Goal: Task Accomplishment & Management: Manage account settings

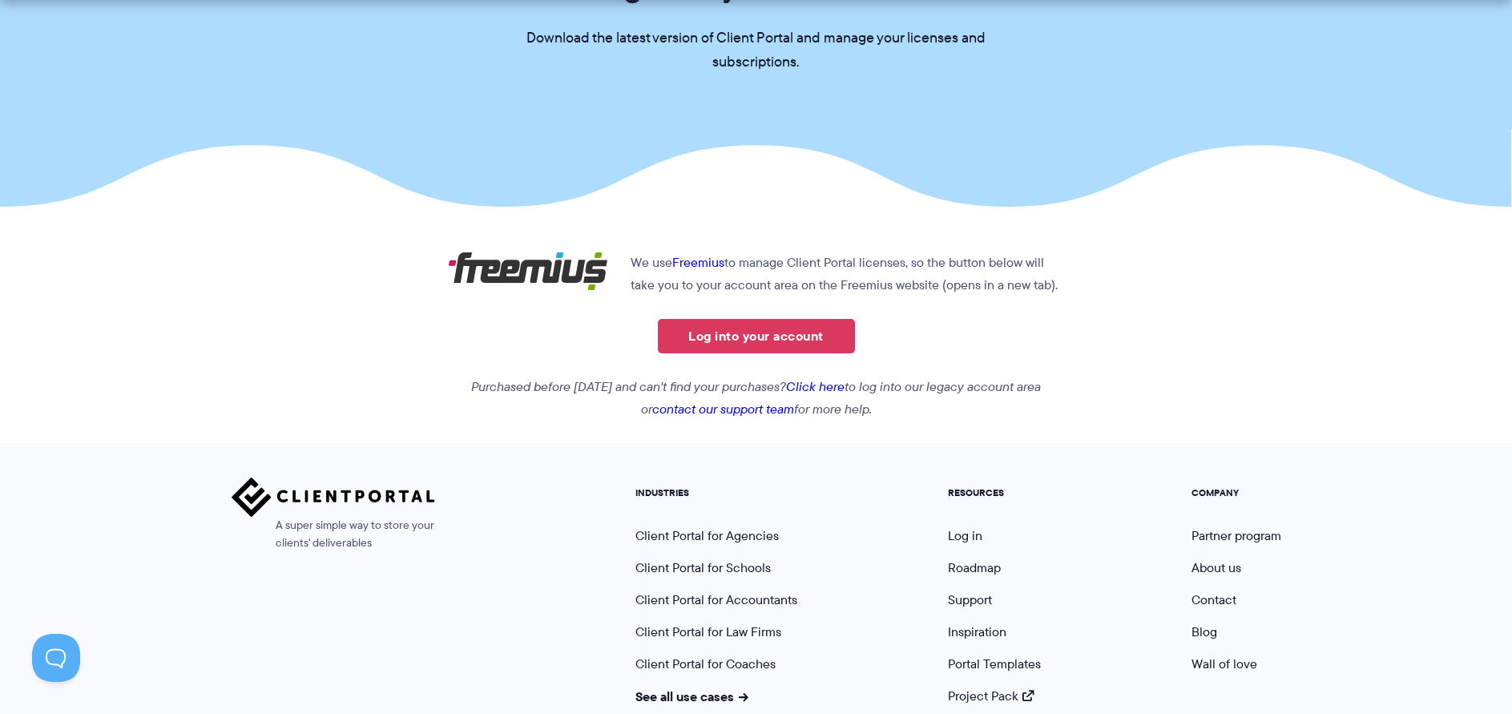
scroll to position [273, 0]
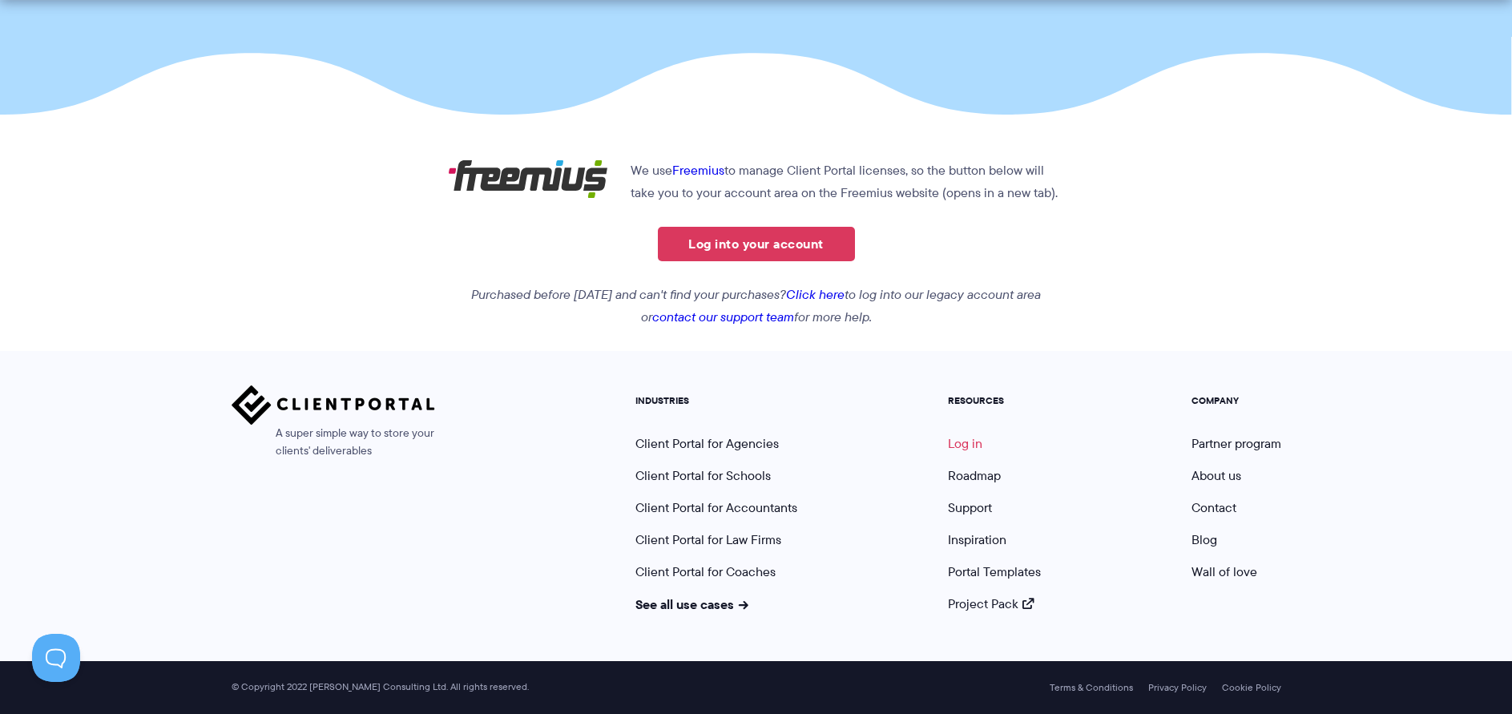
click at [959, 442] on link "Log in" at bounding box center [965, 443] width 34 height 18
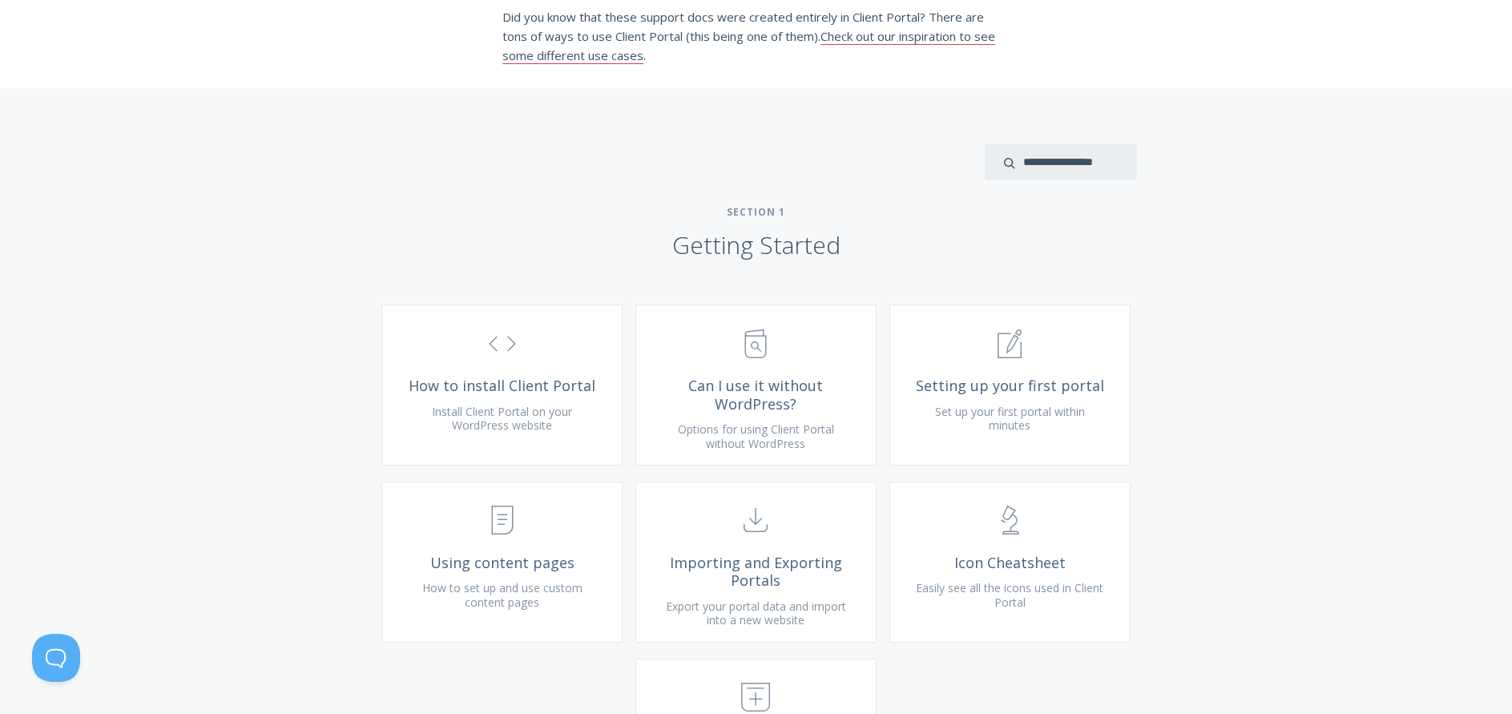
scroll to position [401, 0]
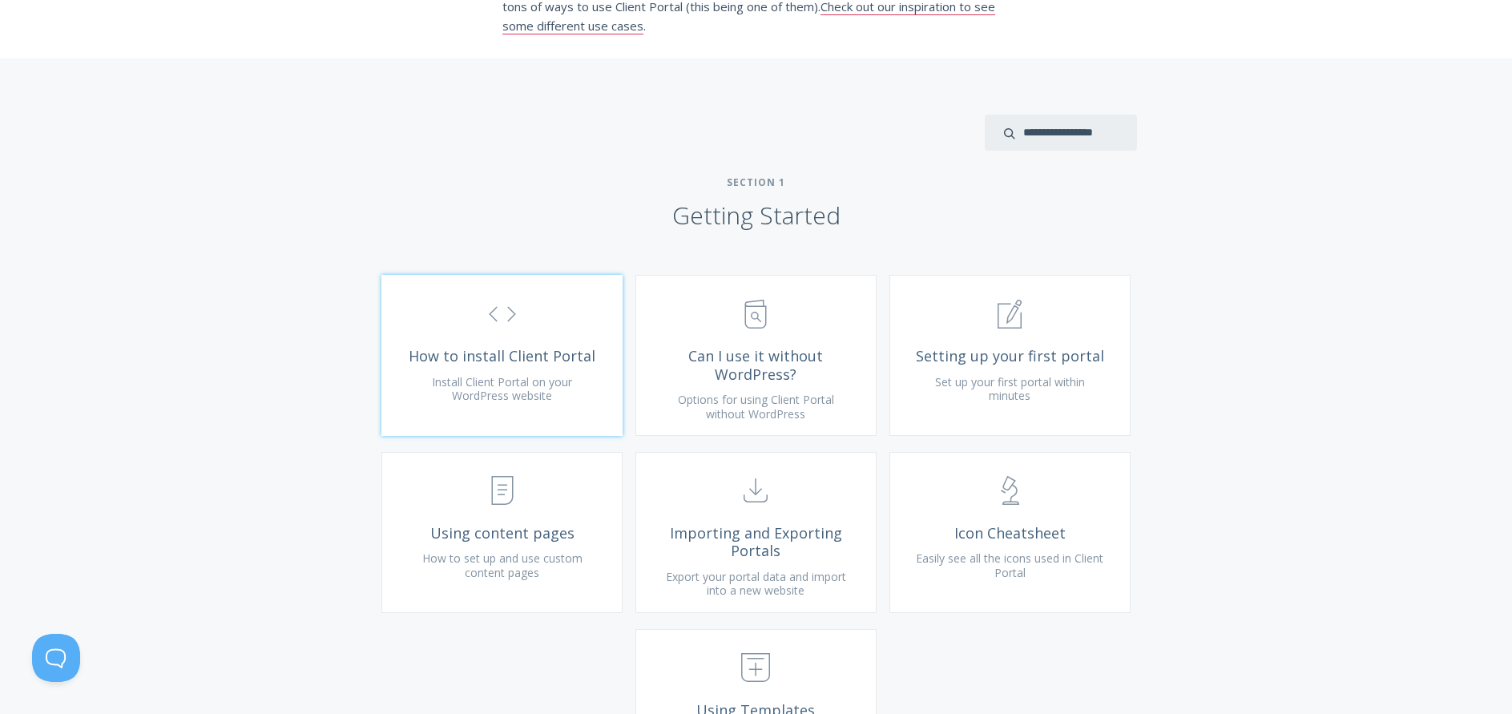
click at [509, 390] on link ".st0{fill:none;stroke:#000000;stroke-width:2;stroke-miterlimit:10;} Untitled-16…" at bounding box center [502, 355] width 241 height 161
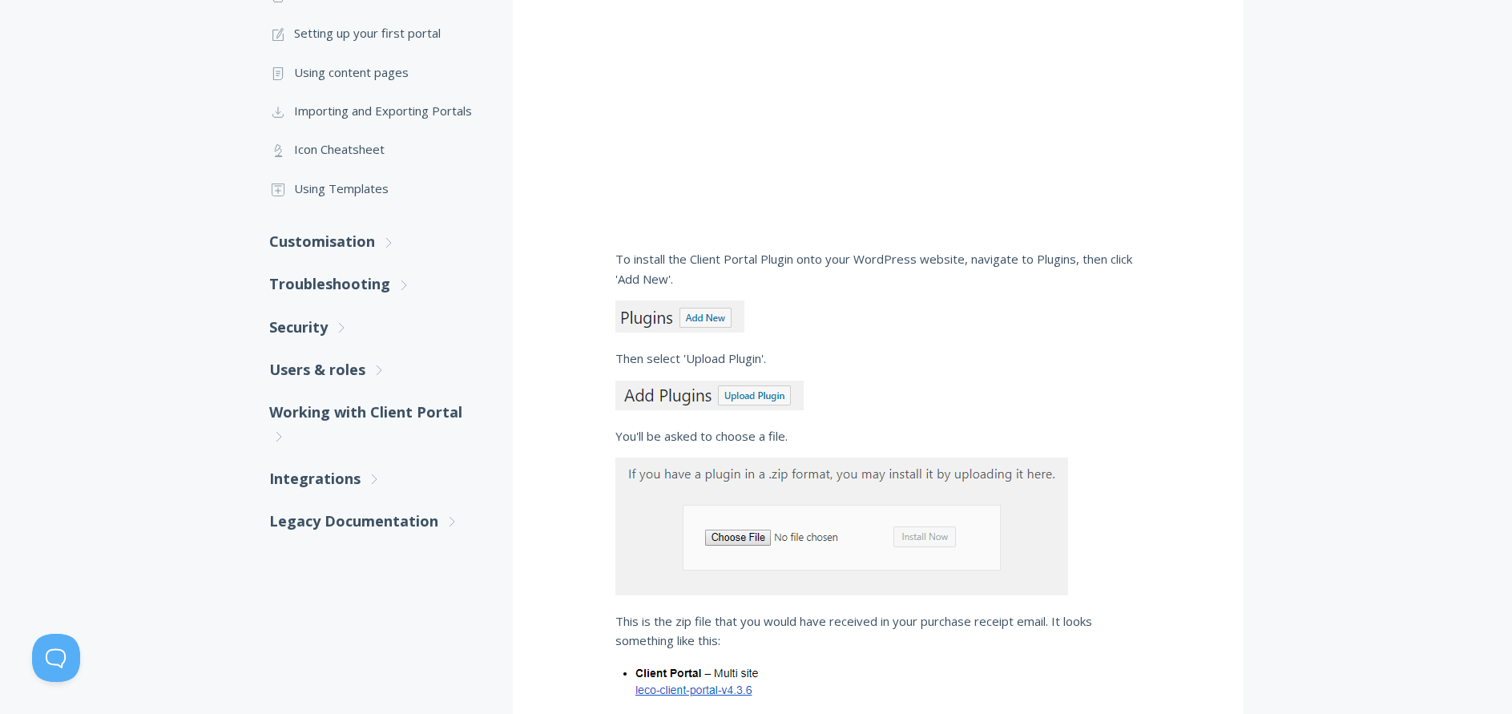
scroll to position [481, 0]
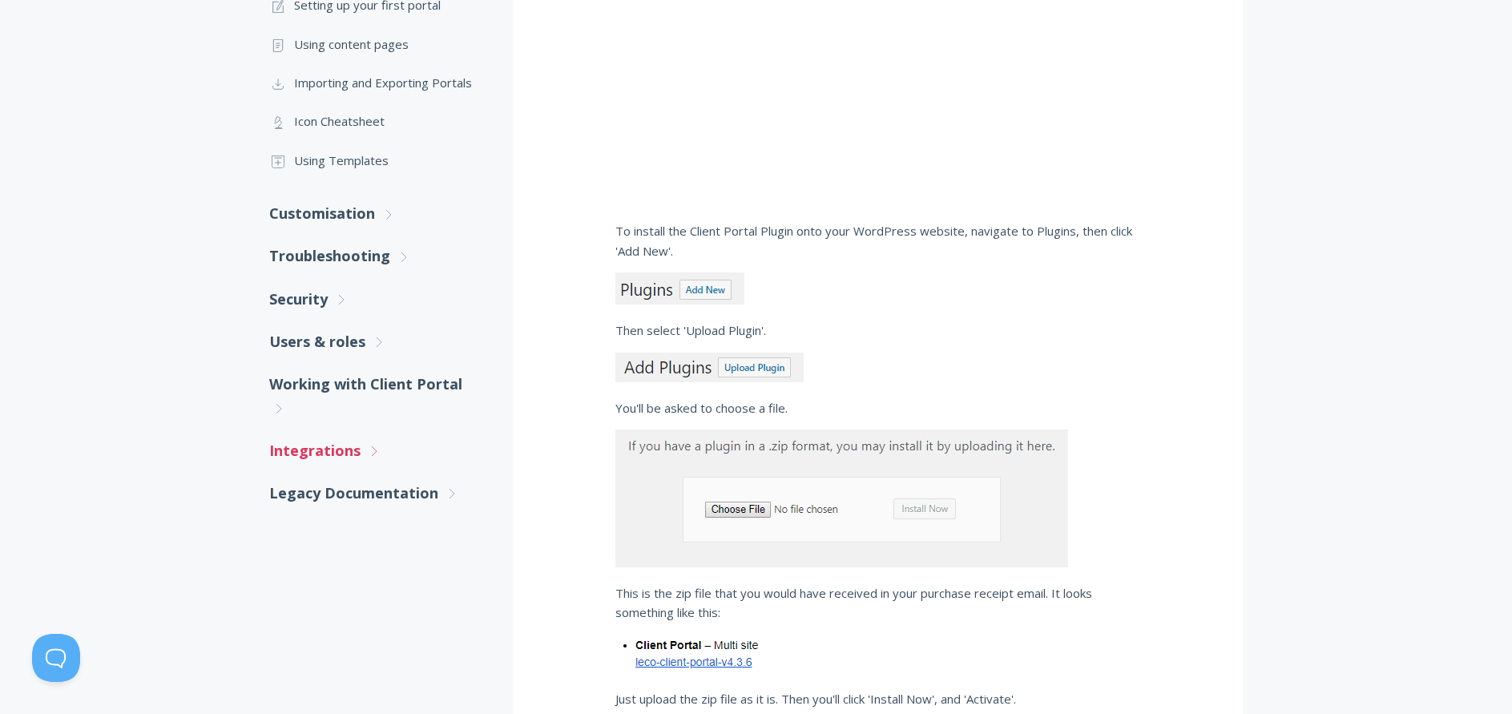
click at [311, 452] on link "Integrations .st0{fill:none;stroke:#000000;stroke-width:2;stroke-miterlimit:10;…" at bounding box center [375, 451] width 212 height 42
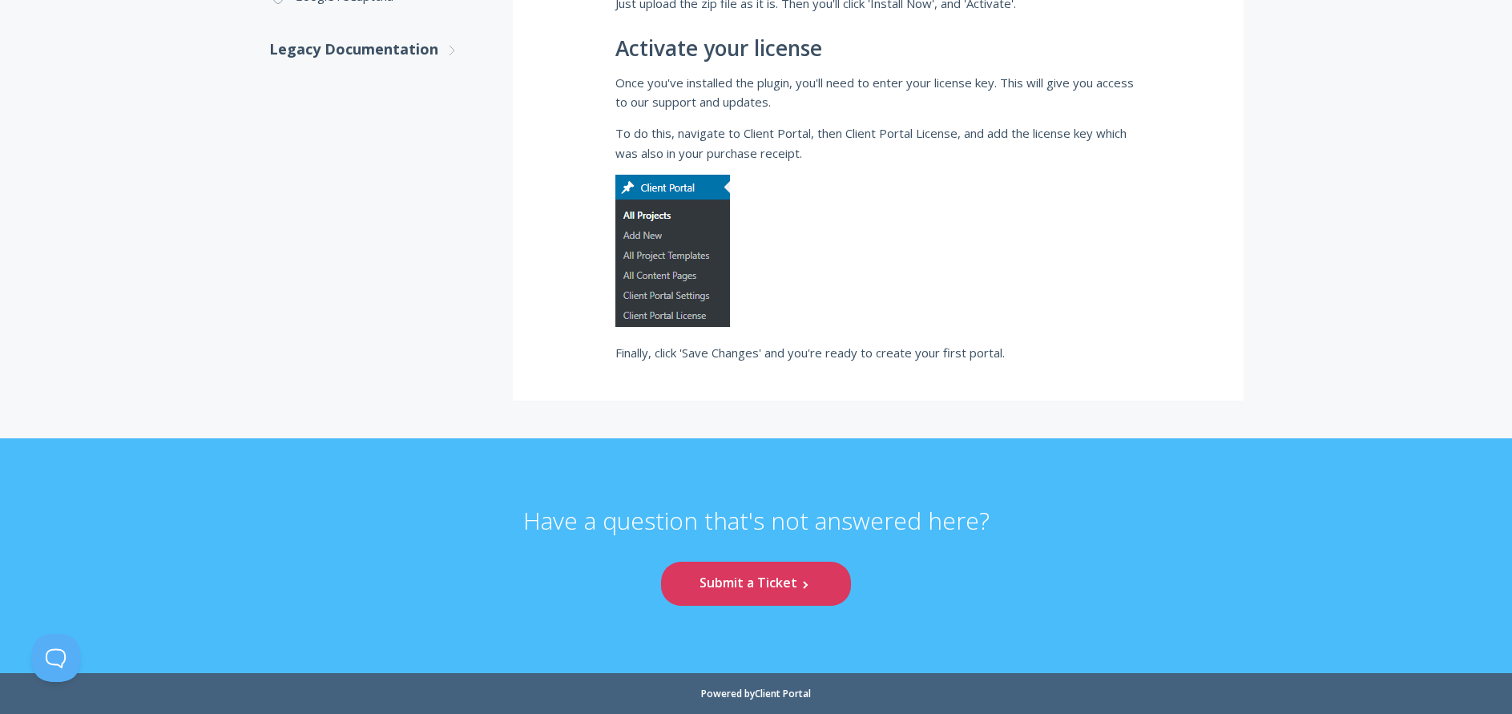
scroll to position [0, 0]
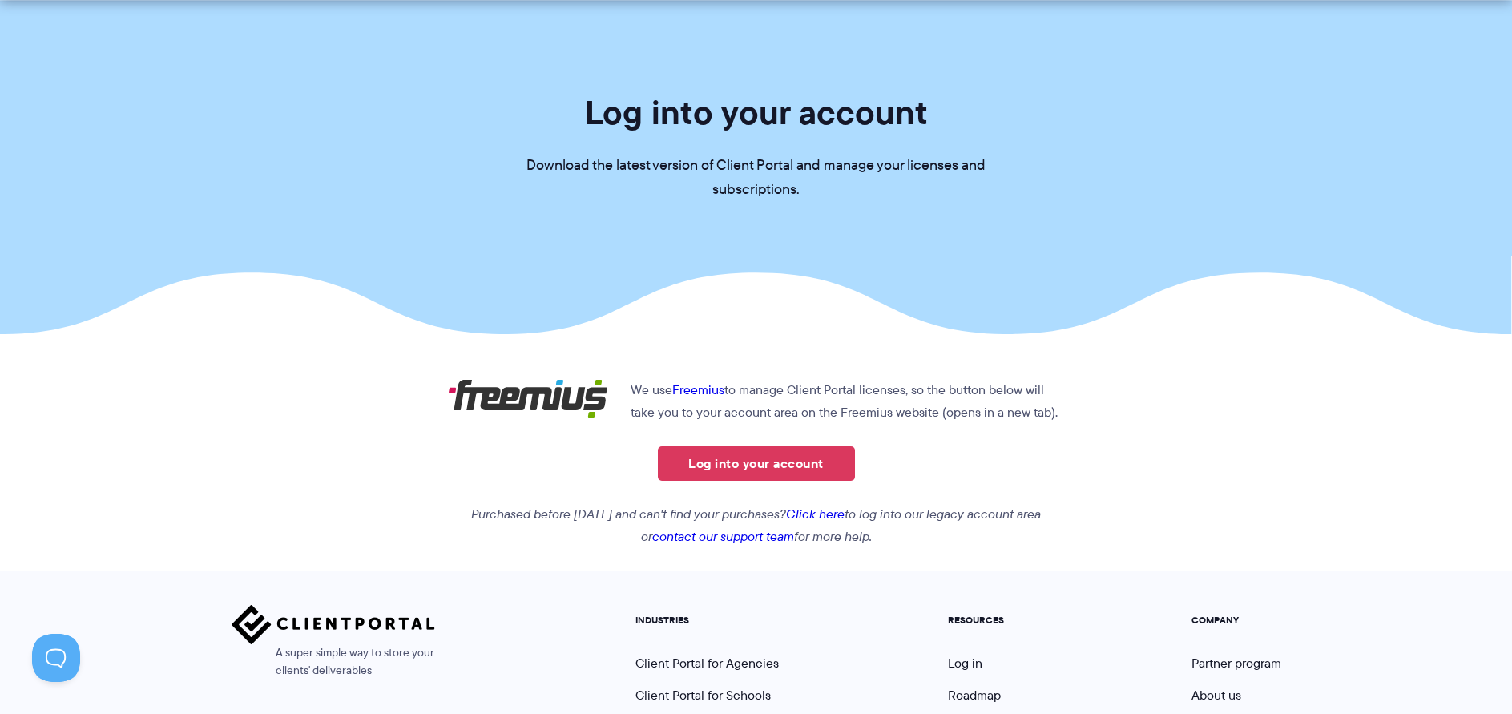
scroll to position [80, 0]
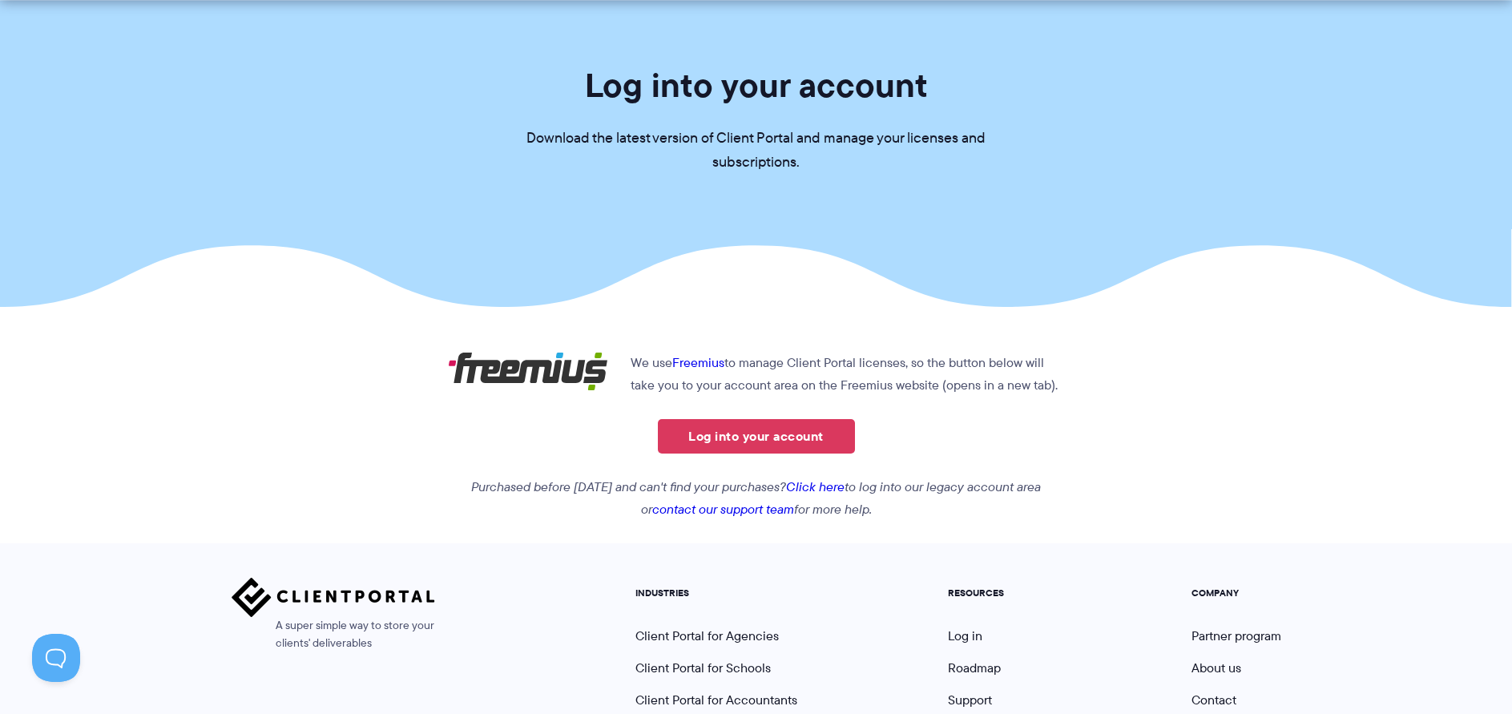
click at [843, 485] on link "Click here" at bounding box center [815, 487] width 59 height 18
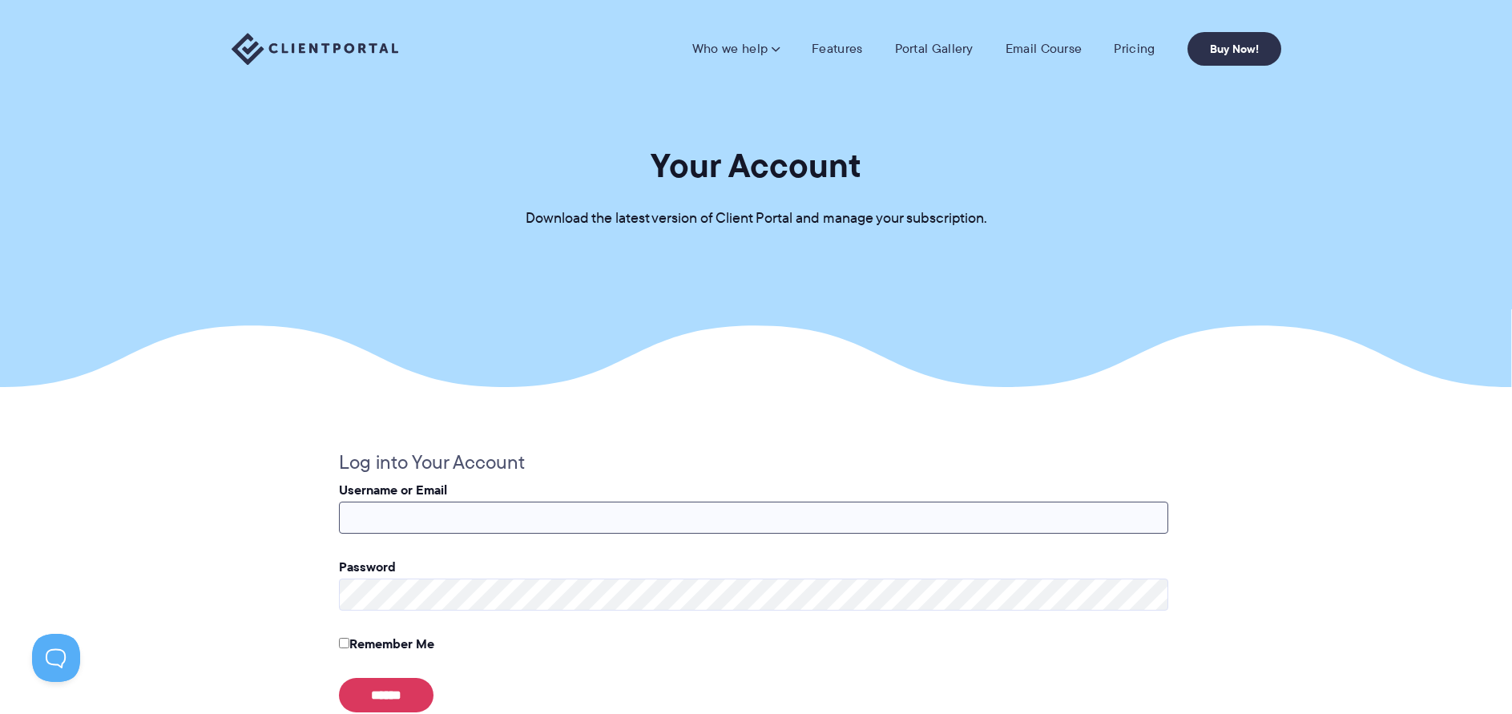
click at [540, 519] on input "Username or Email" at bounding box center [754, 518] width 830 height 32
type input "**********"
click at [366, 697] on input "******" at bounding box center [386, 695] width 95 height 34
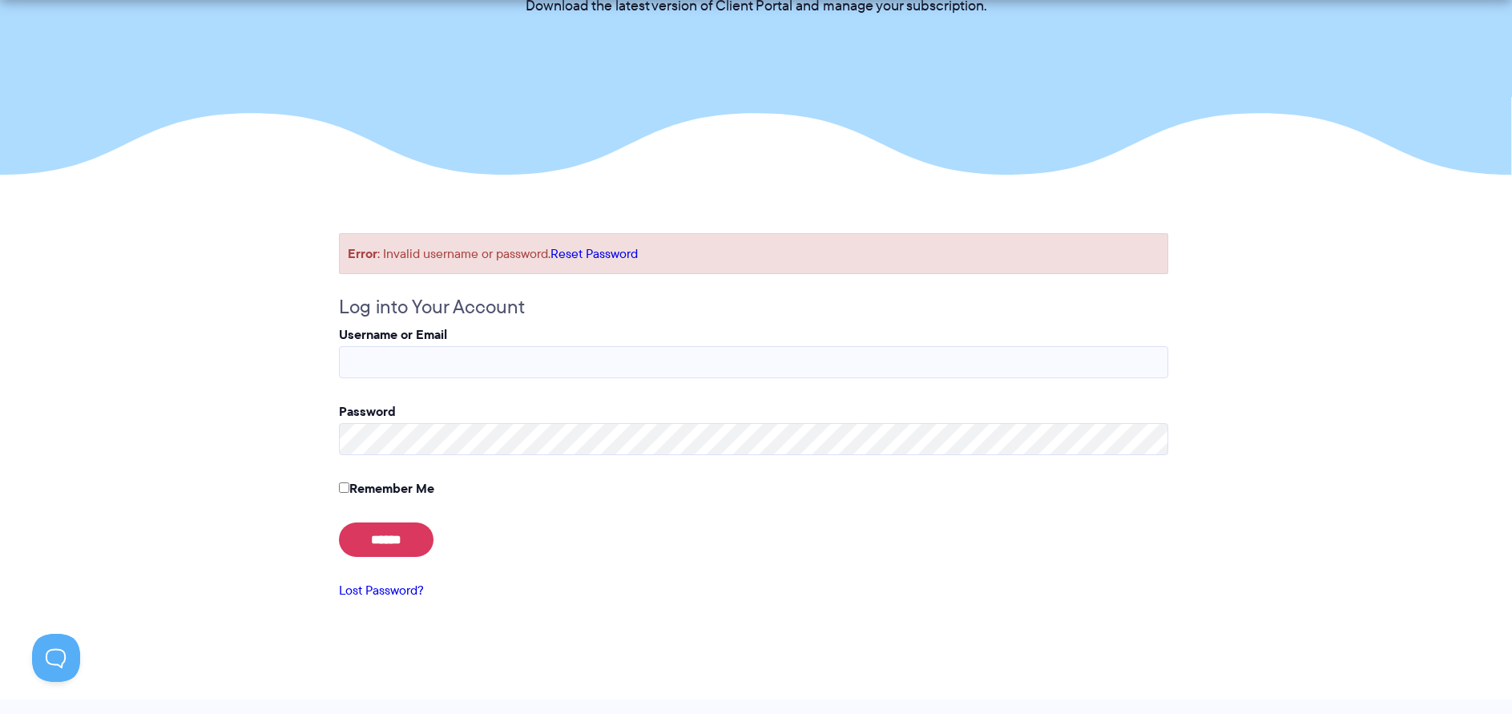
scroll to position [240, 0]
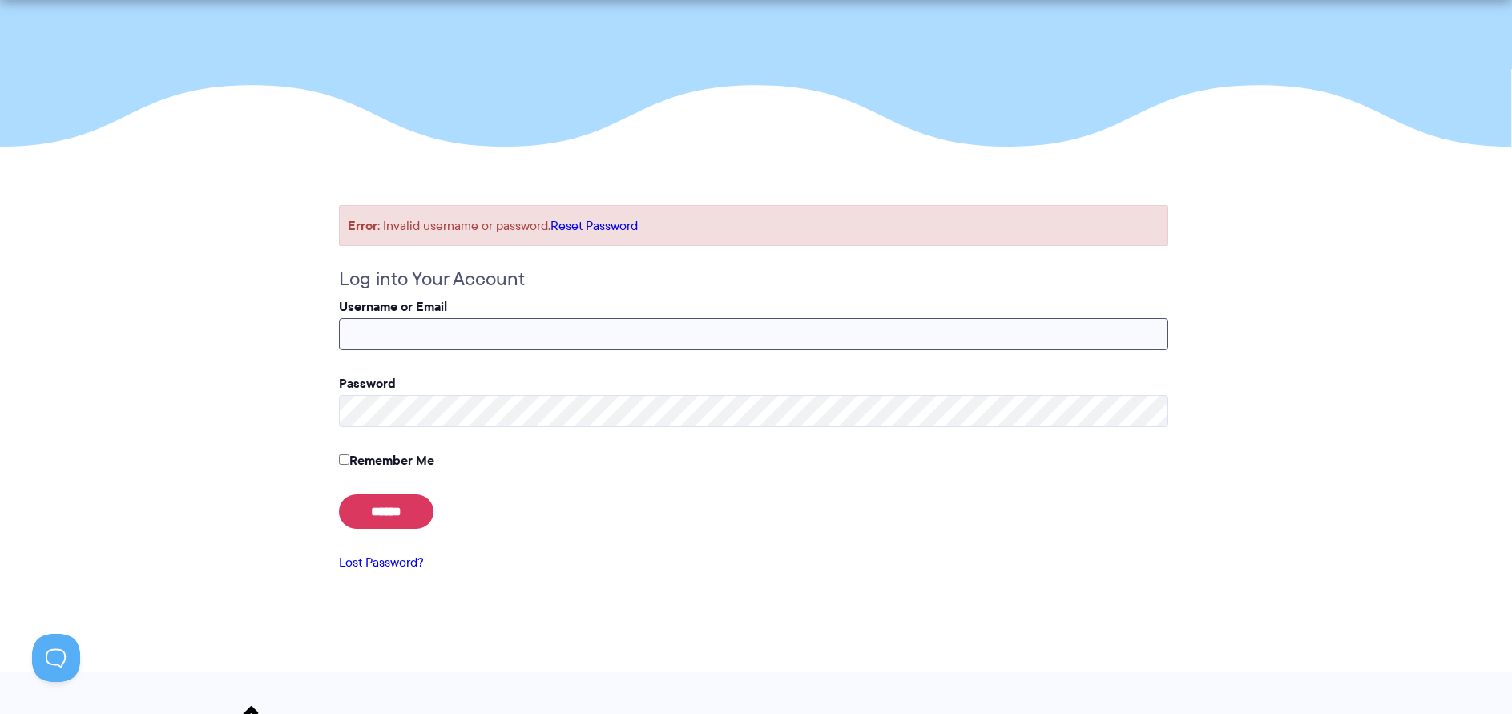
click at [445, 325] on input "Username or Email" at bounding box center [754, 334] width 830 height 32
type input "**********"
click at [398, 507] on input "******" at bounding box center [386, 512] width 95 height 34
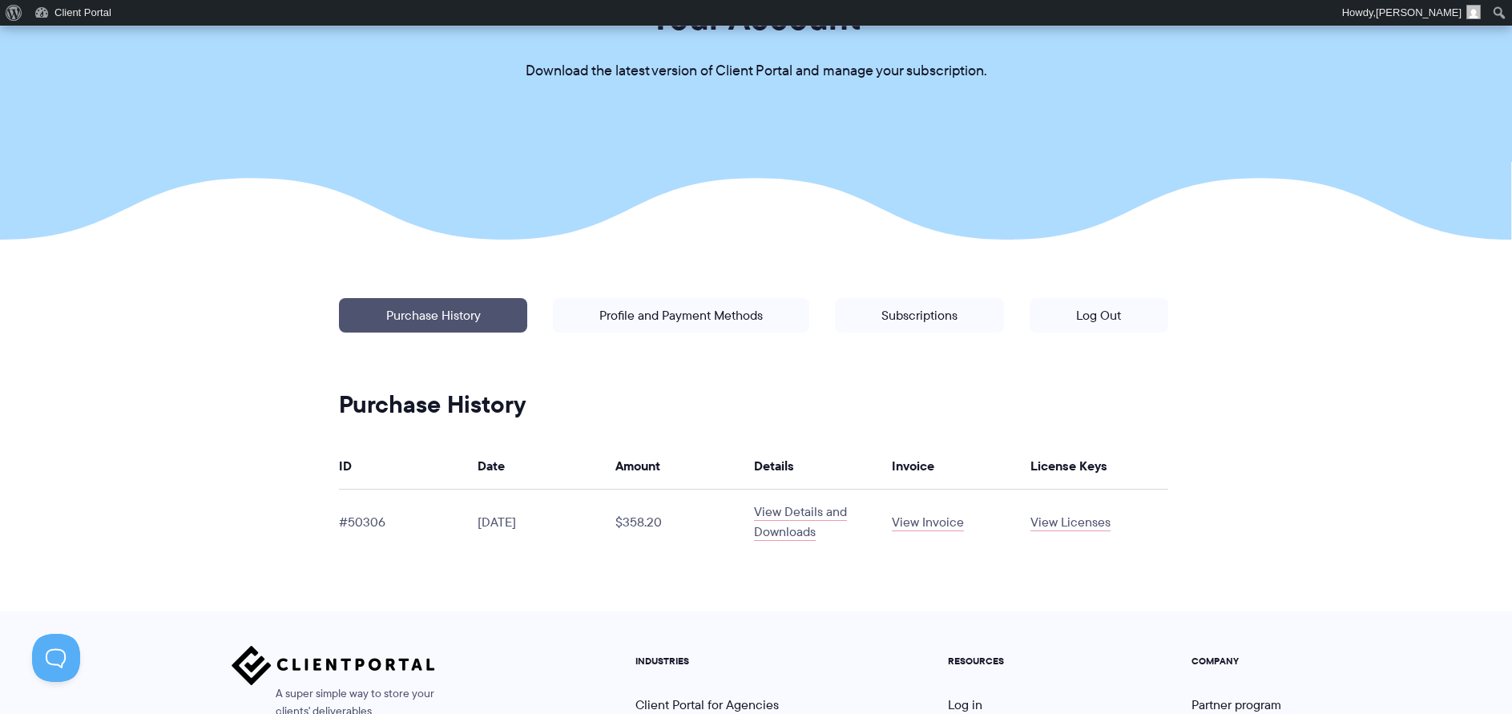
scroll to position [240, 0]
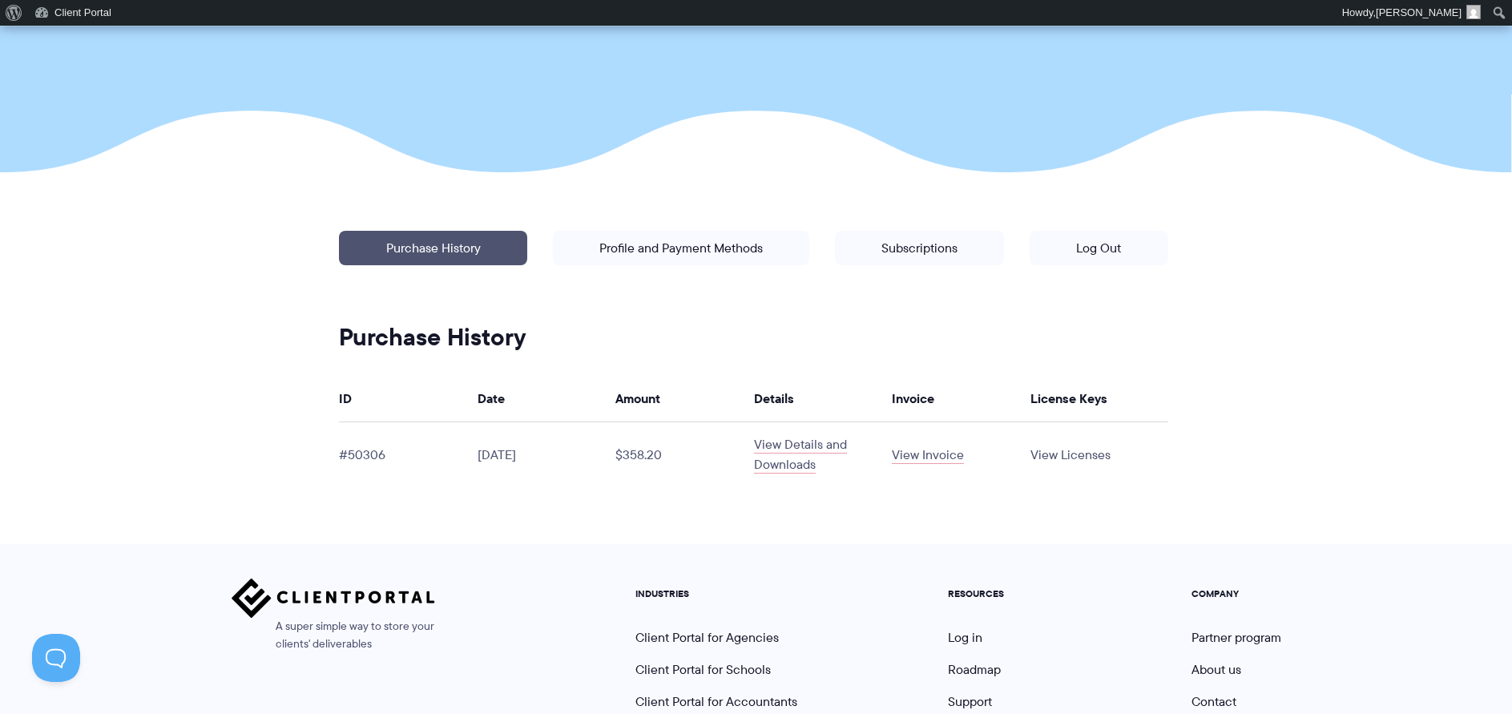
click at [1085, 460] on link "View Licenses" at bounding box center [1071, 455] width 80 height 18
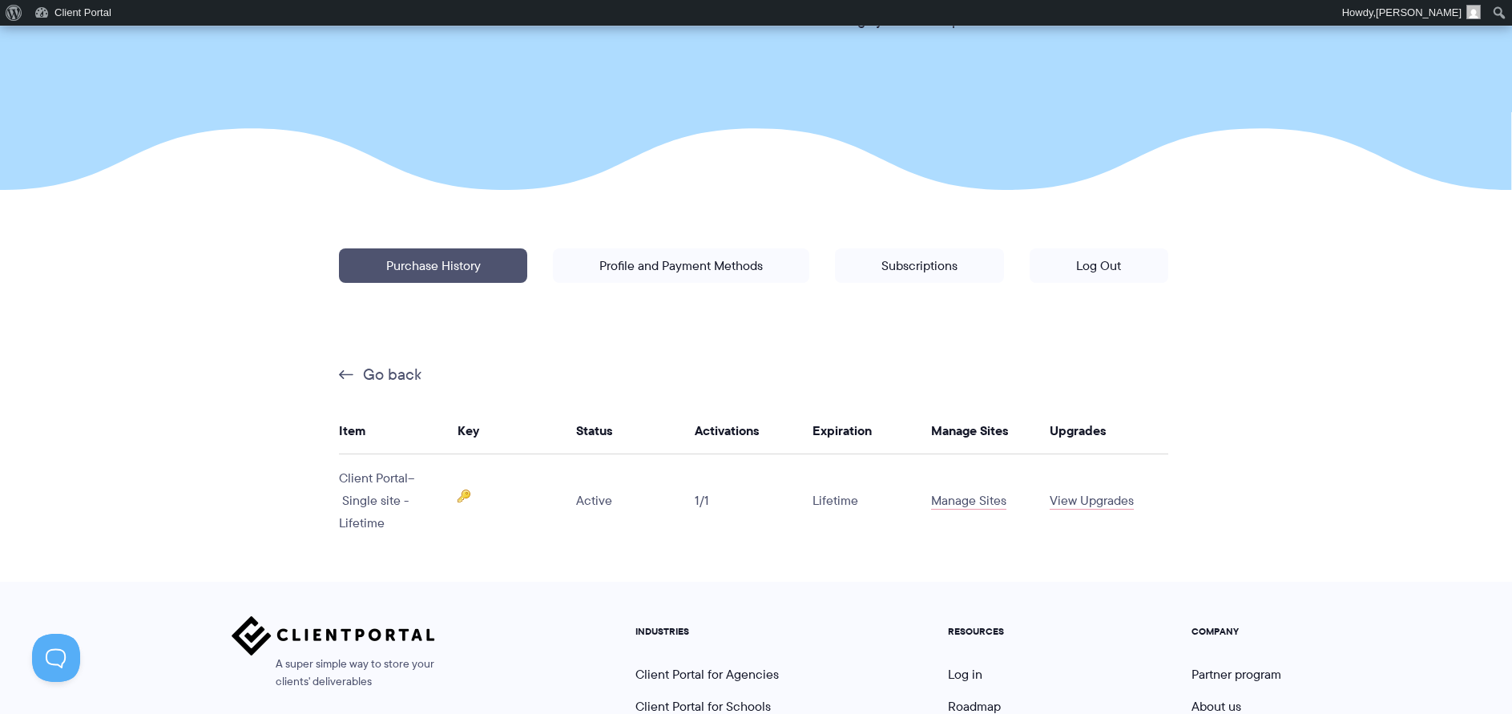
scroll to position [240, 0]
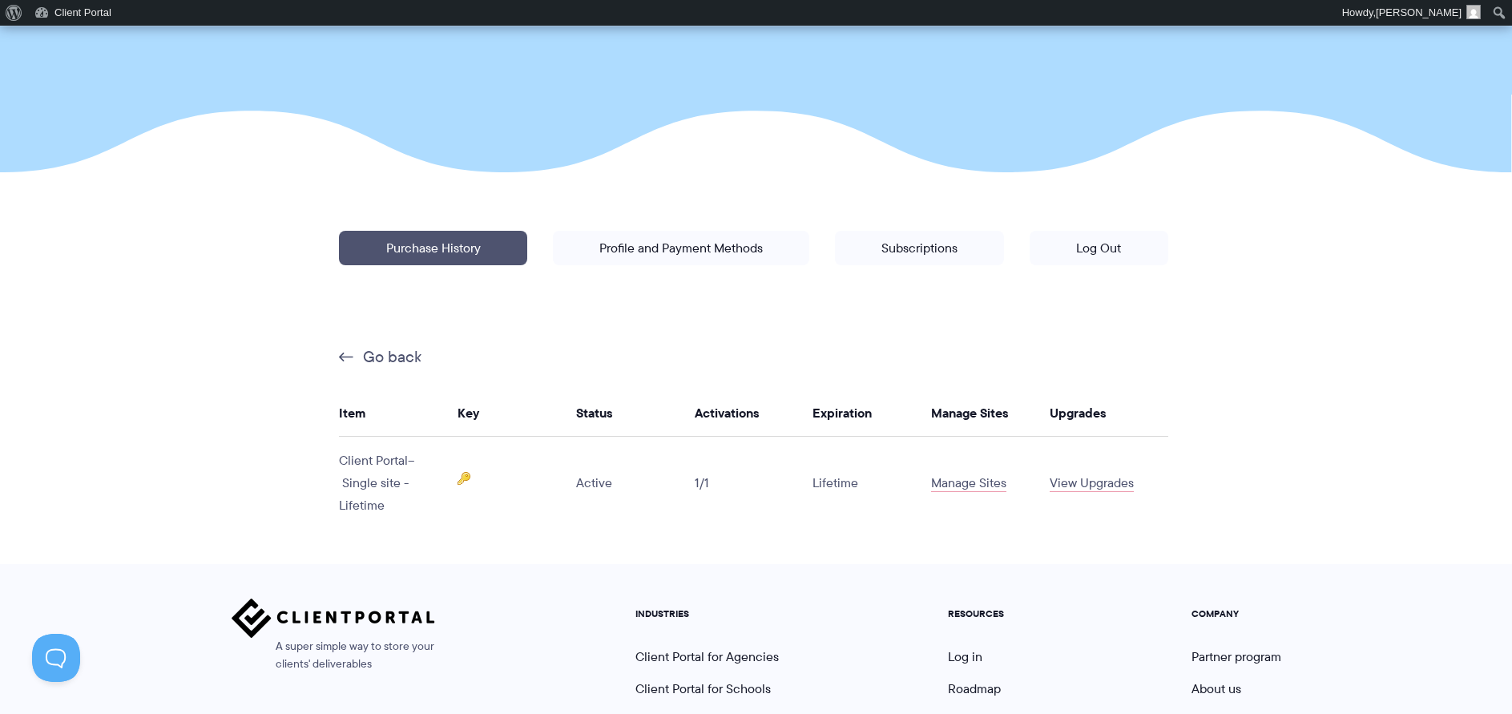
click at [467, 476] on img at bounding box center [464, 478] width 13 height 13
click at [997, 483] on link "Manage Sites" at bounding box center [968, 483] width 75 height 18
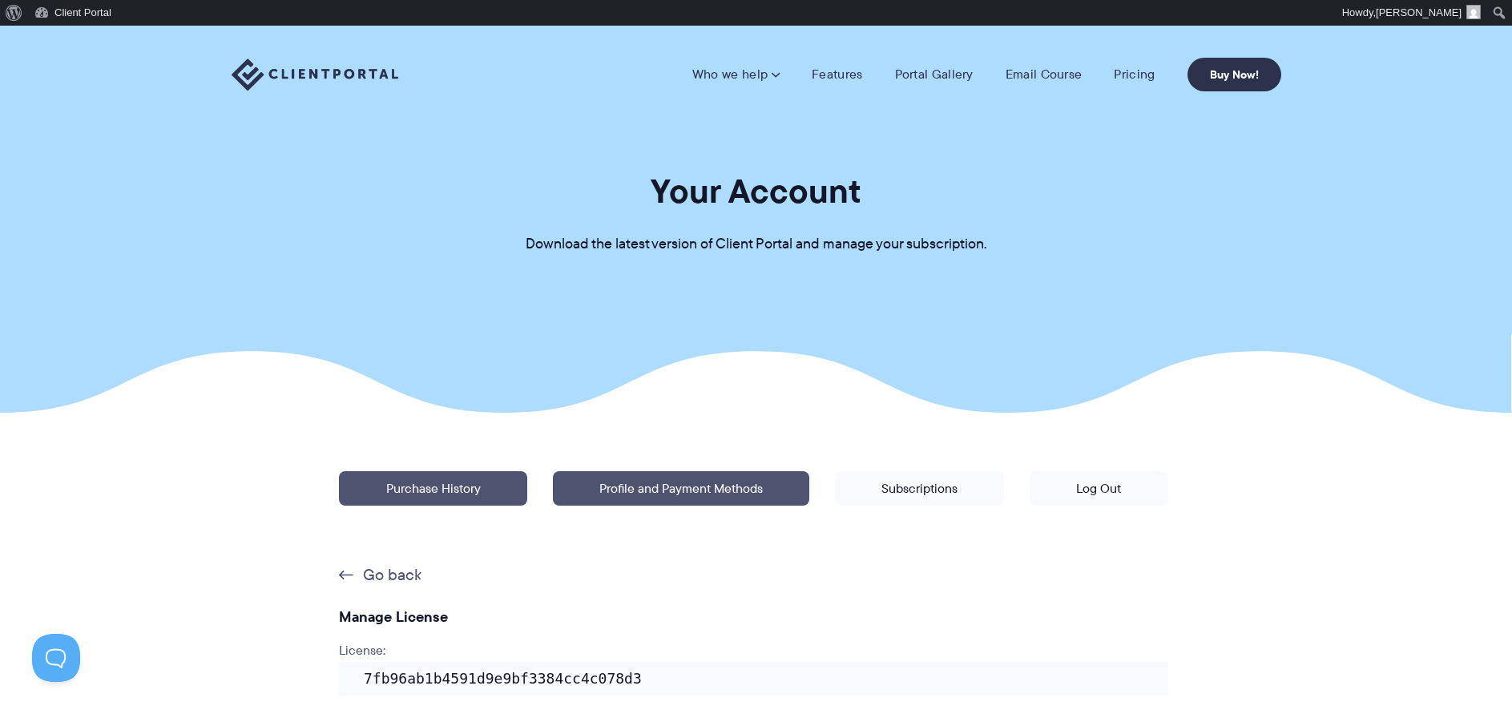
click at [612, 491] on link "Profile and Payment Methods" at bounding box center [681, 488] width 256 height 34
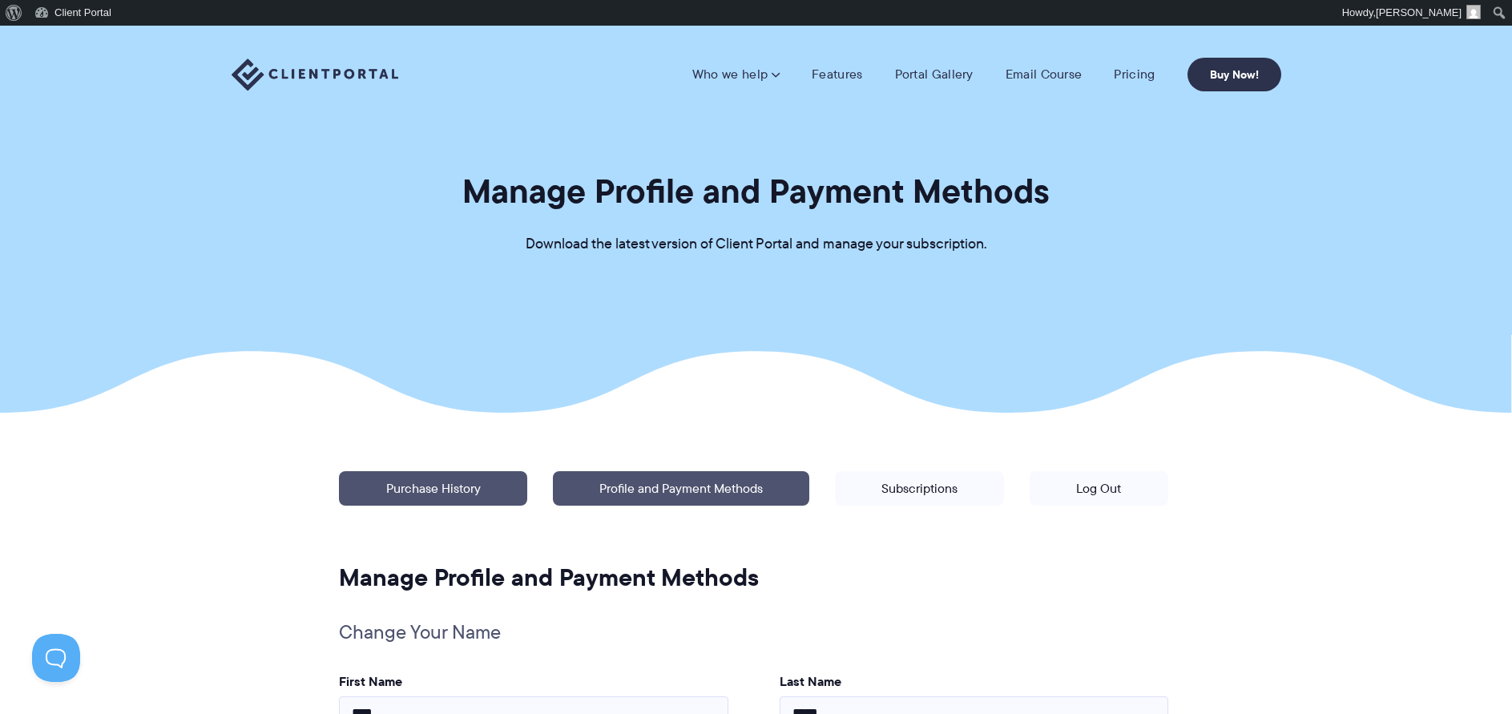
click at [483, 500] on link "Purchase History" at bounding box center [433, 488] width 188 height 34
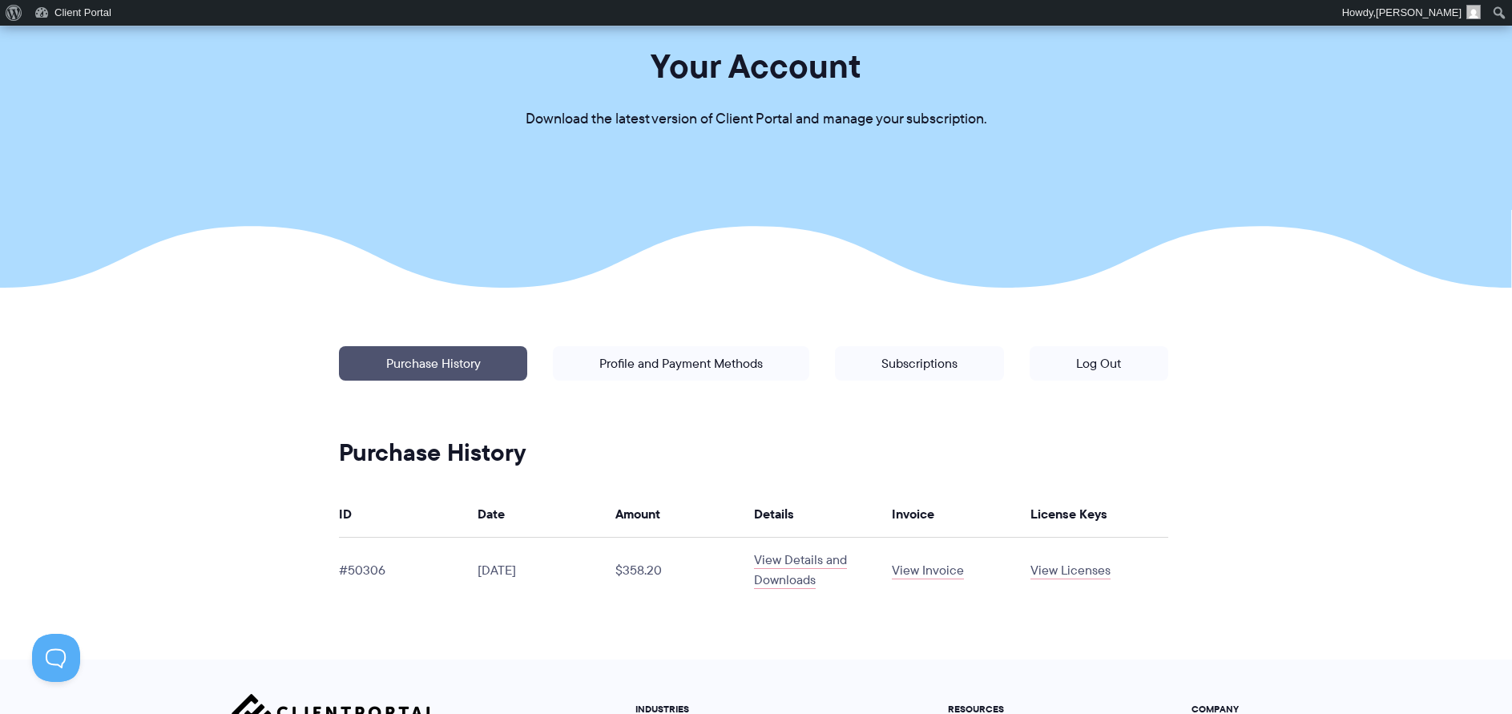
scroll to position [160, 0]
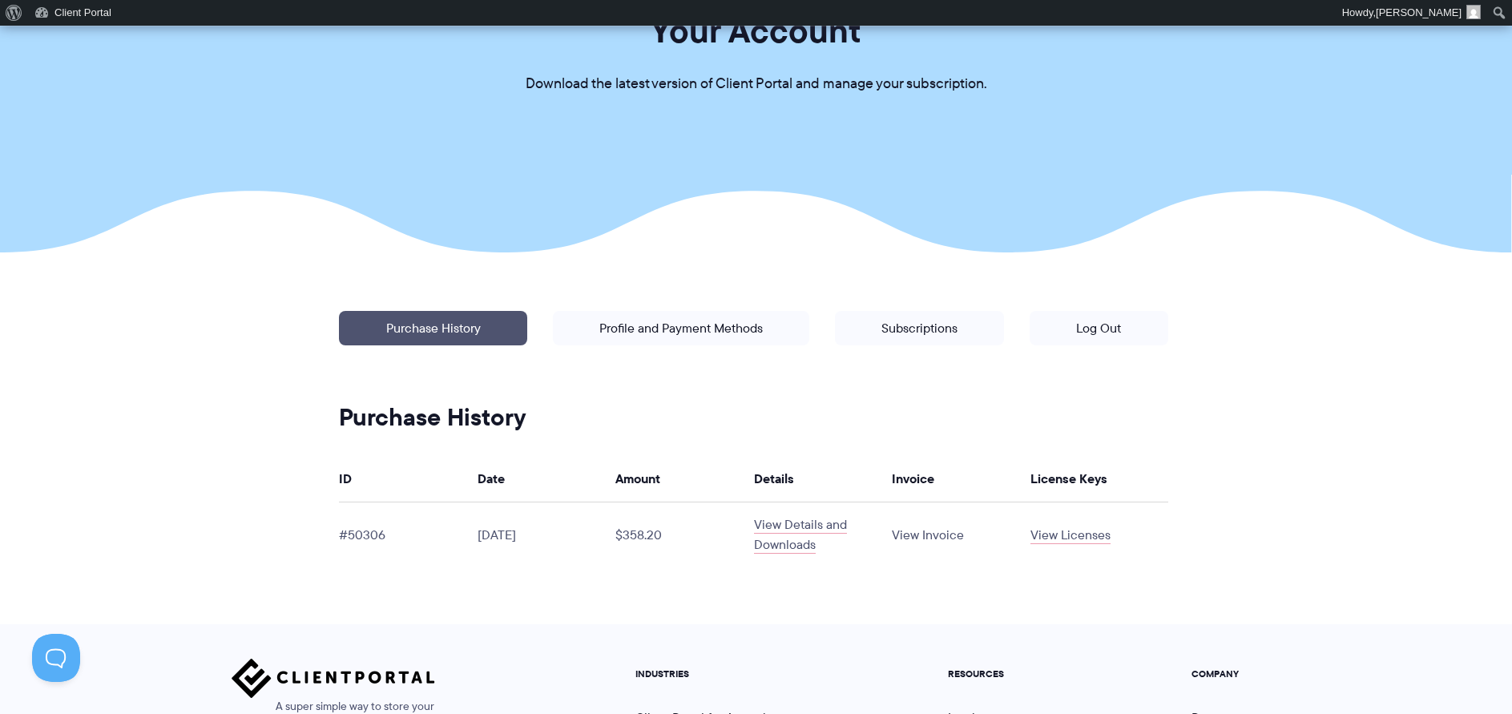
click at [943, 538] on link "View Invoice" at bounding box center [928, 535] width 72 height 18
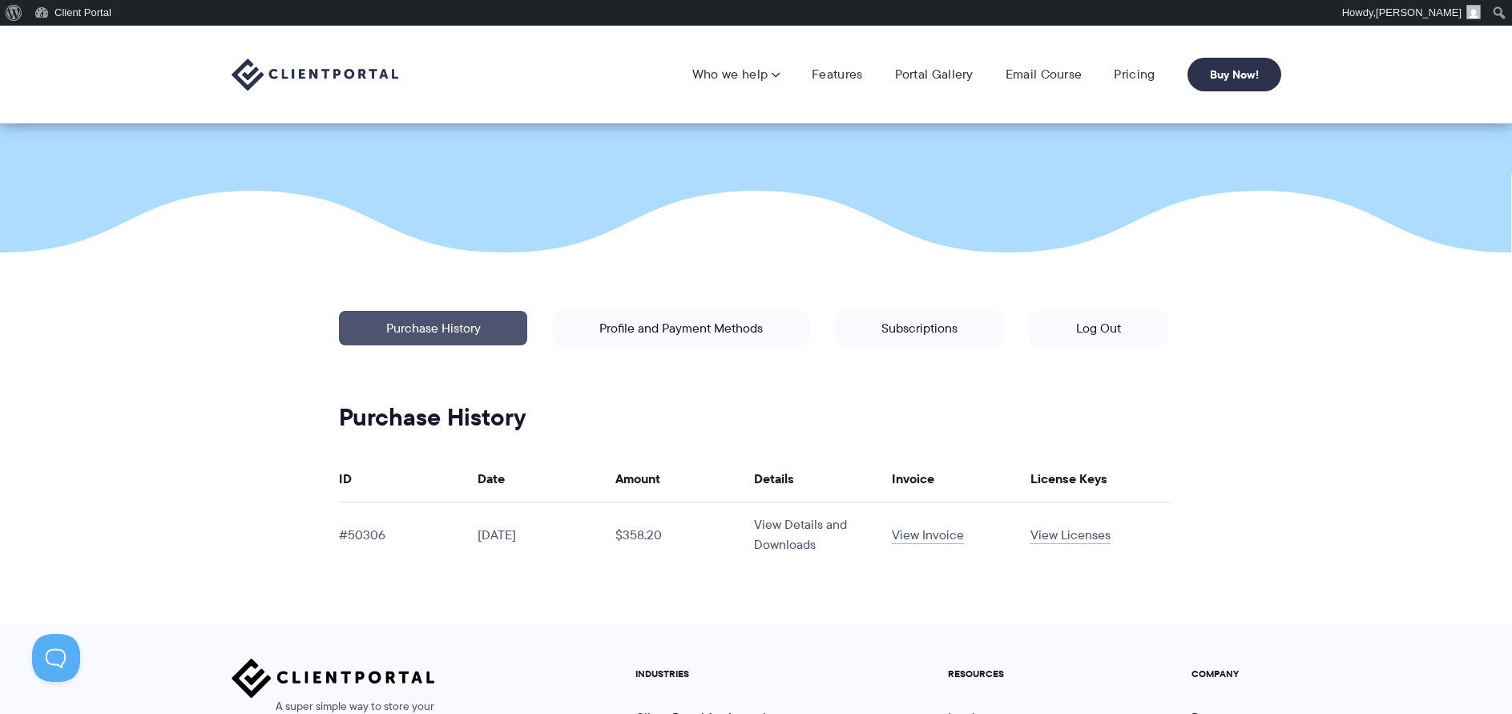
click at [786, 527] on link "View Details and Downloads" at bounding box center [800, 534] width 93 height 38
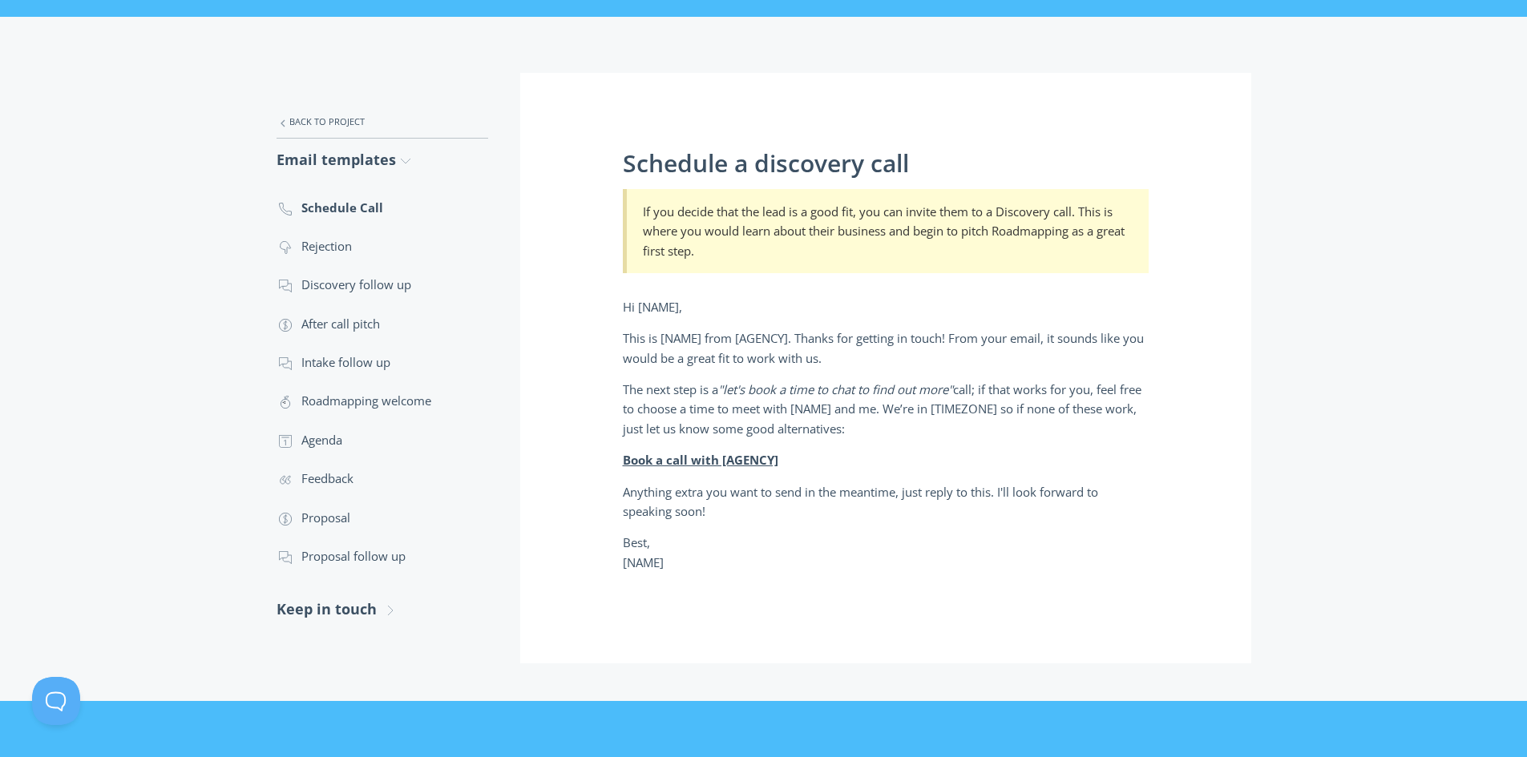
scroll to position [180, 0]
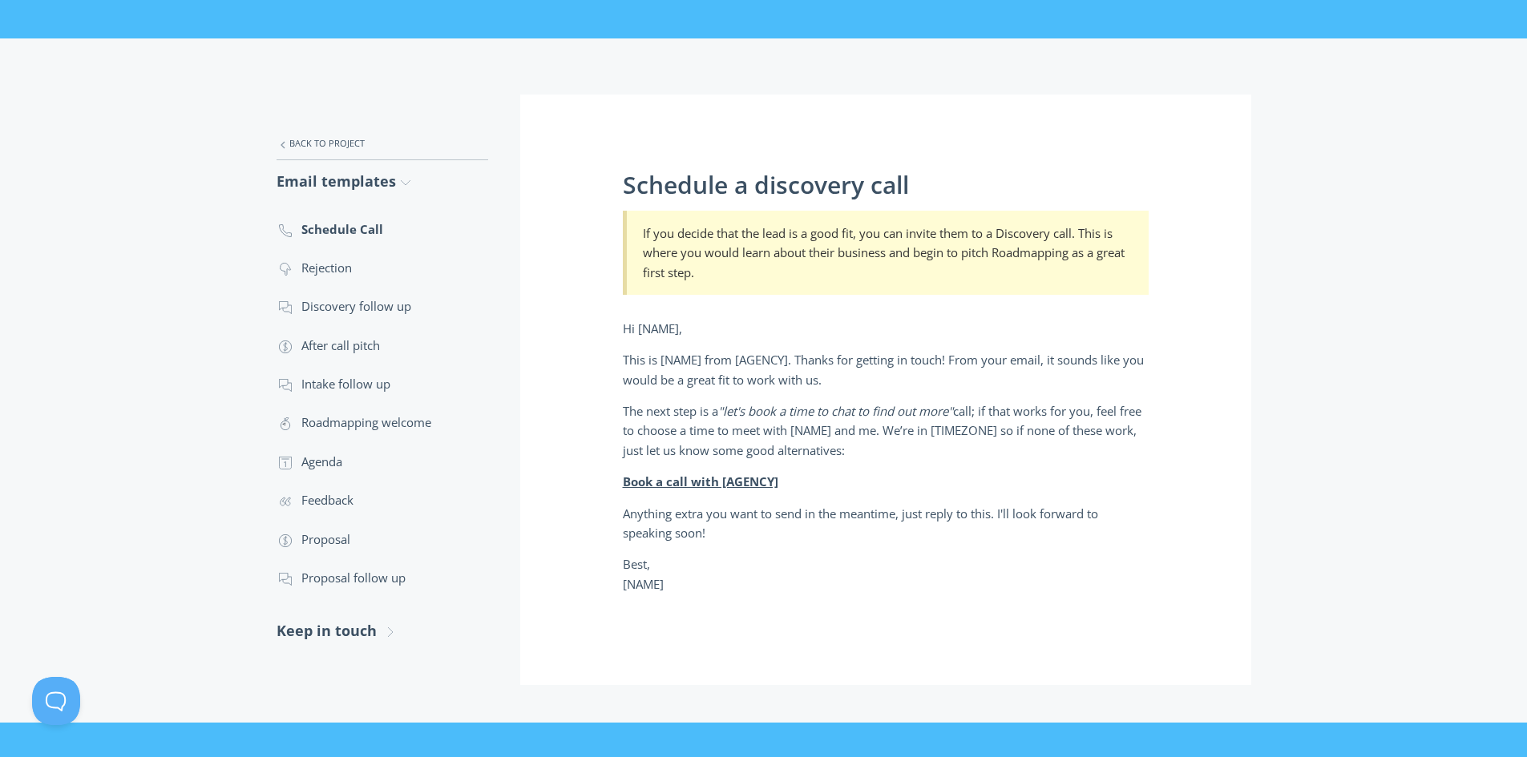
drag, startPoint x: 623, startPoint y: 188, endPoint x: 886, endPoint y: 584, distance: 475.3
click at [886, 584] on div "Schedule a discovery call If you decide that the lead is a good fit, you can in…" at bounding box center [885, 390] width 731 height 591
copy div "Schedule a discovery call If you decide that the lead is a good fit, you can in…"
click at [327, 269] on link ".st0{fill:none;stroke:#000000;stroke-width:2;stroke-miterlimit:10;} 04. Gesture…" at bounding box center [383, 267] width 212 height 38
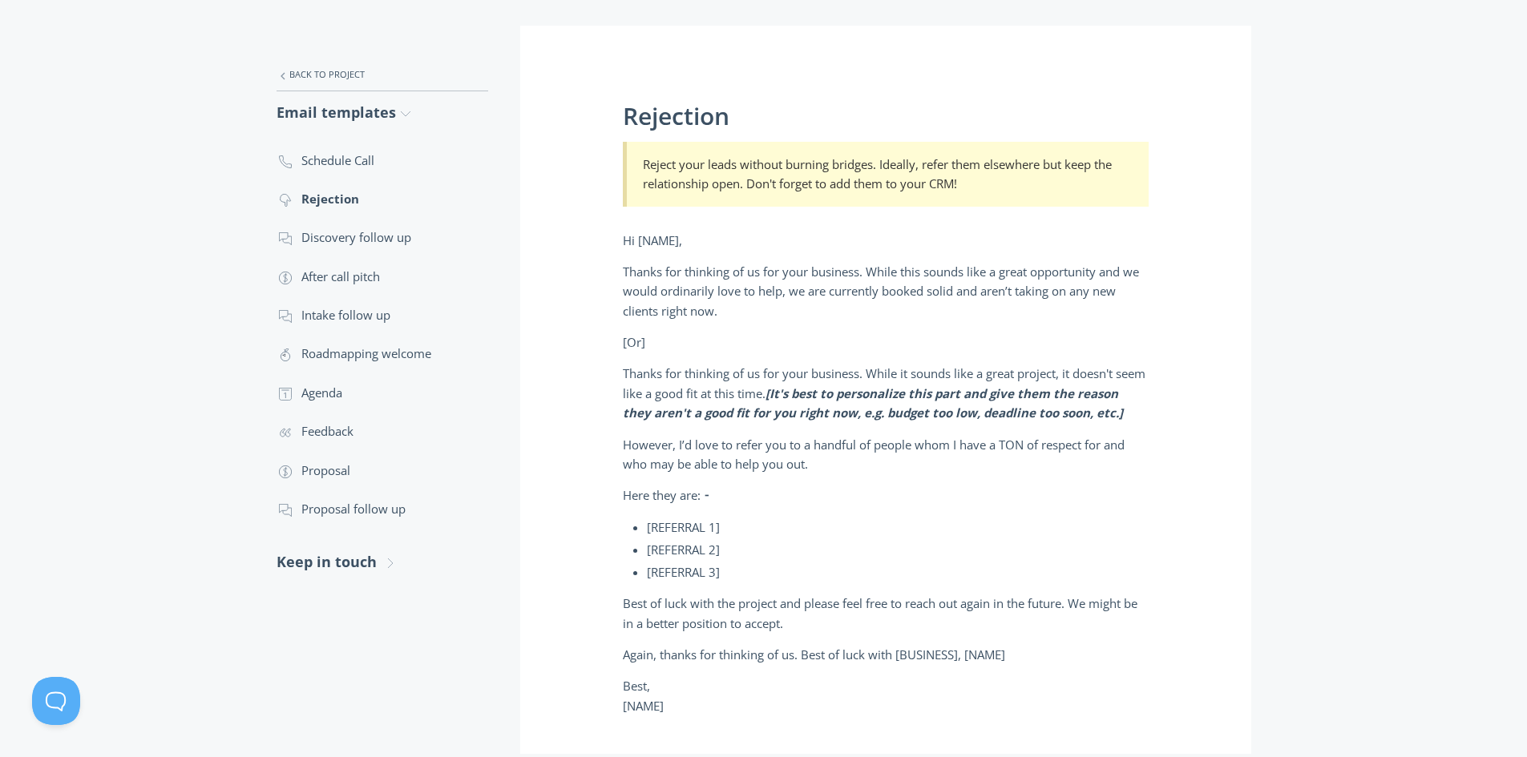
scroll to position [321, 0]
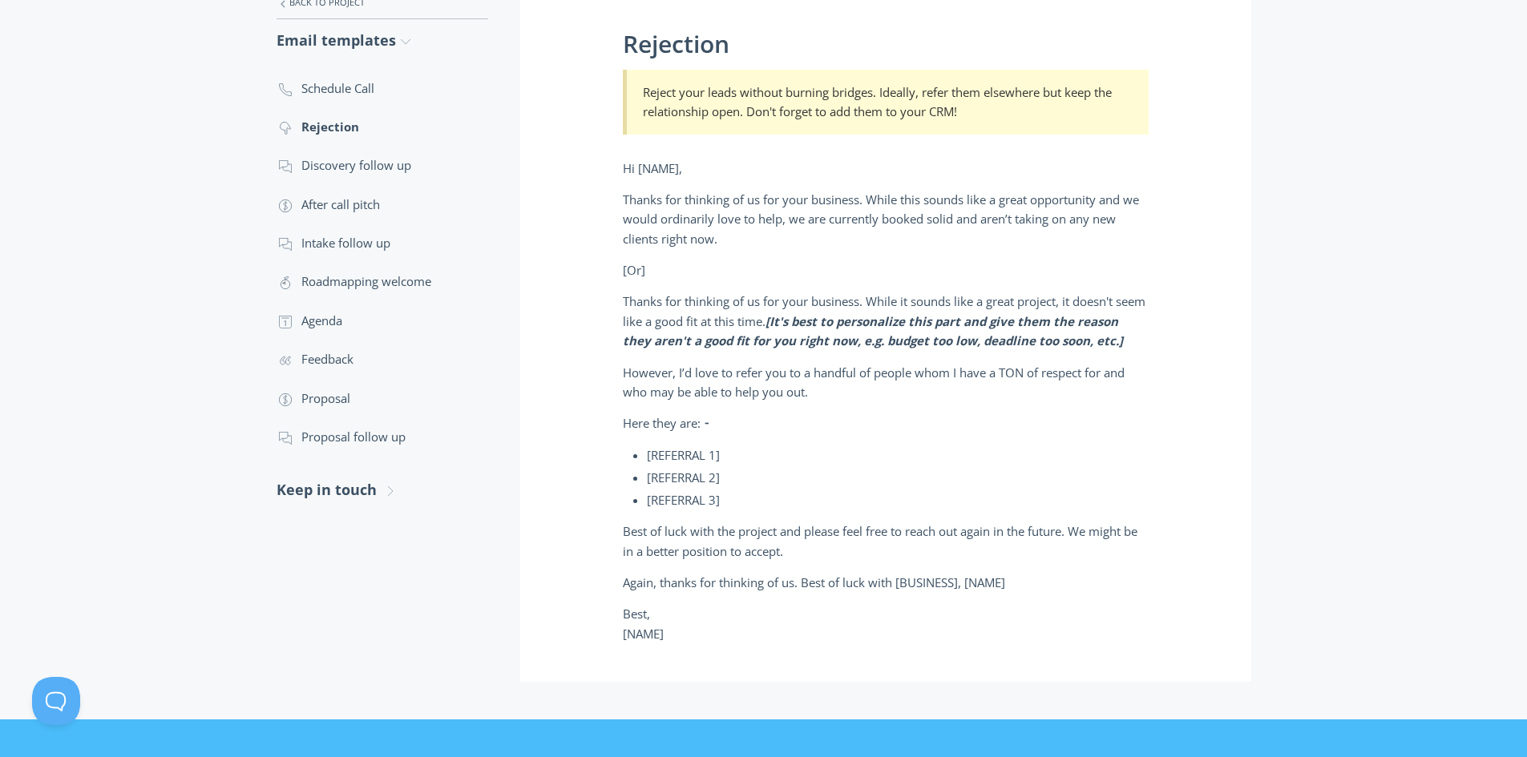
drag, startPoint x: 624, startPoint y: 41, endPoint x: 757, endPoint y: 664, distance: 636.8
click at [757, 664] on div "Rejection Reject your leads without burning bridges. Ideally, refer them elsewh…" at bounding box center [885, 318] width 731 height 729
copy div "Loremipsu Dolors amet conse adipisc elitsed doeiusm. Tempori, utlab etdo magnaa…"
click at [317, 163] on link ".st0{fill:none;stroke:#000000;stroke-width:2;stroke-miterlimit:10;} 3. Communic…" at bounding box center [383, 165] width 212 height 38
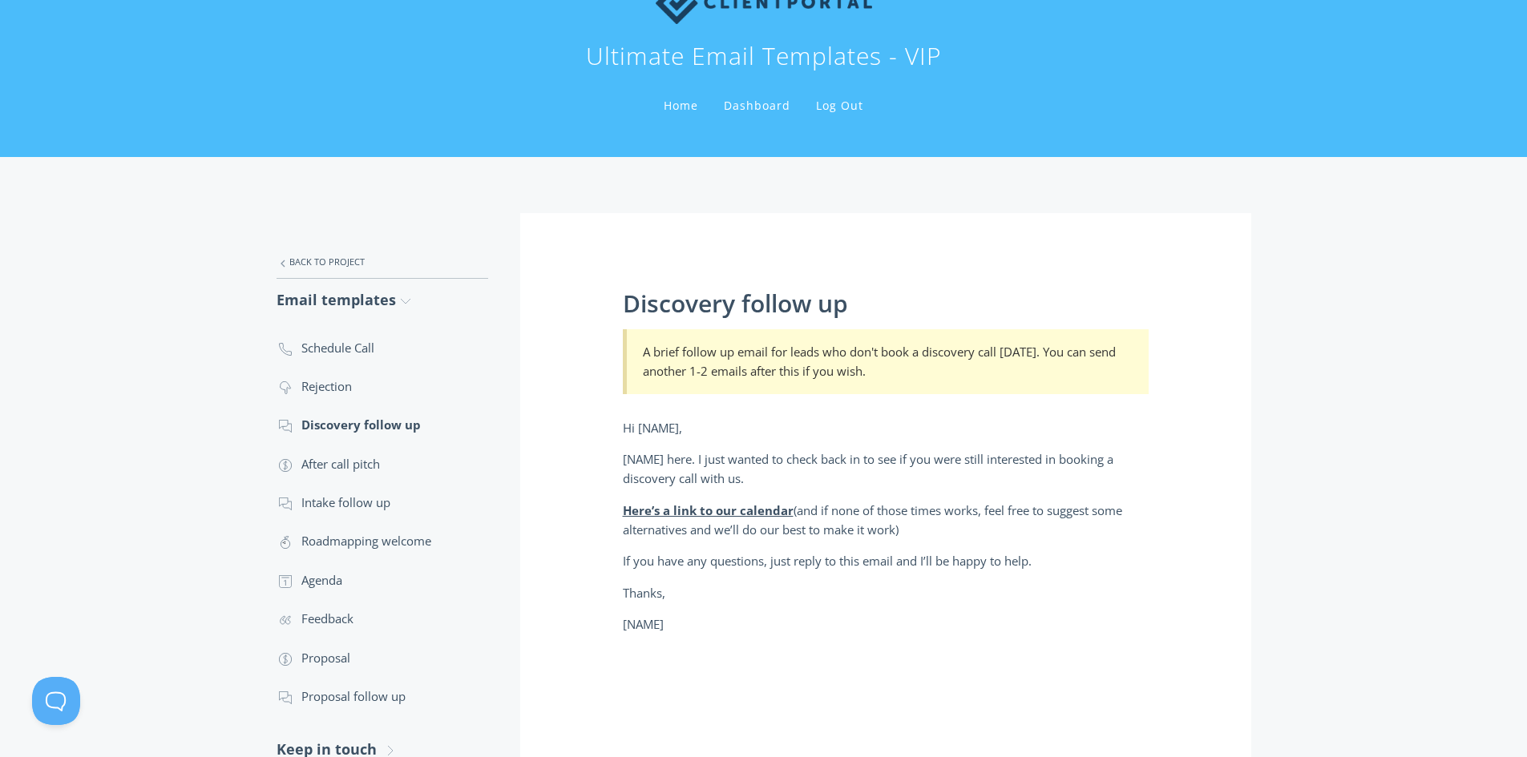
scroll to position [240, 0]
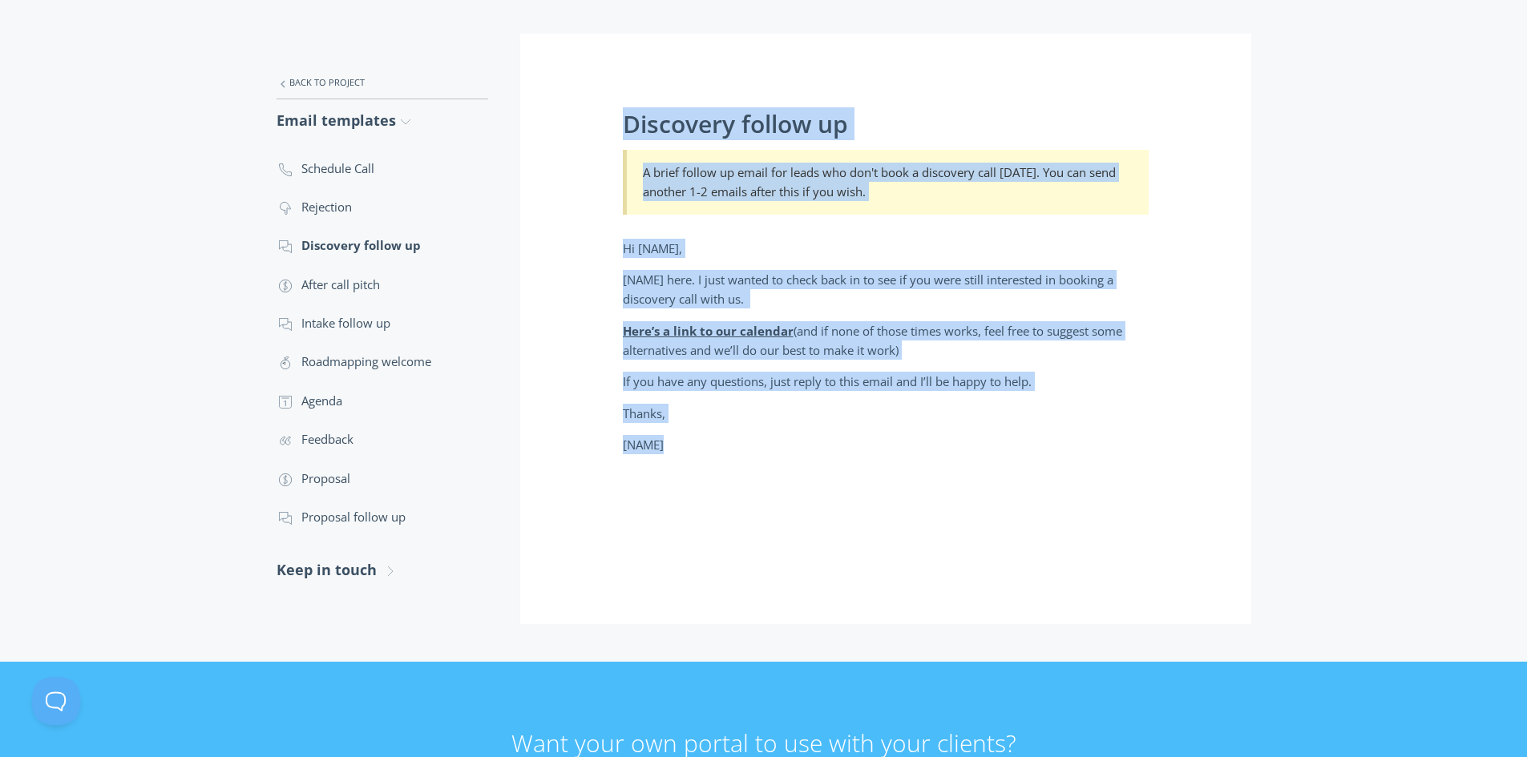
drag, startPoint x: 624, startPoint y: 120, endPoint x: 753, endPoint y: 443, distance: 347.8
click at [753, 443] on div "Discovery follow up A brief follow up email for leads who don't book a discover…" at bounding box center [885, 329] width 731 height 591
copy div "Discovery follow up A brief follow up email for leads who don't book a discover…"
click at [382, 285] on link ".st0{fill:none;stroke:#000000;stroke-width:2;stroke-miterlimit:10;} Financial A…" at bounding box center [383, 284] width 212 height 38
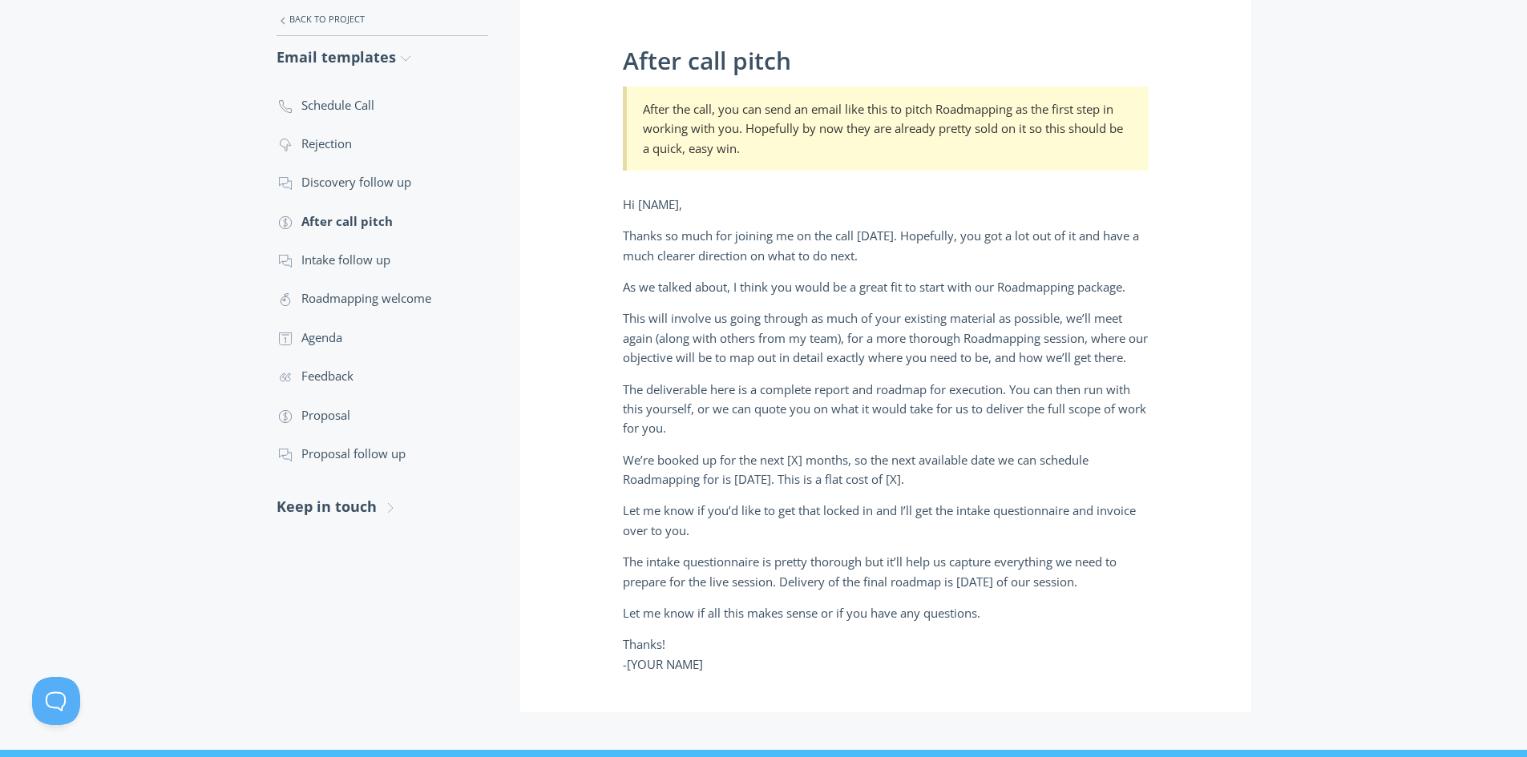
scroll to position [335, 0]
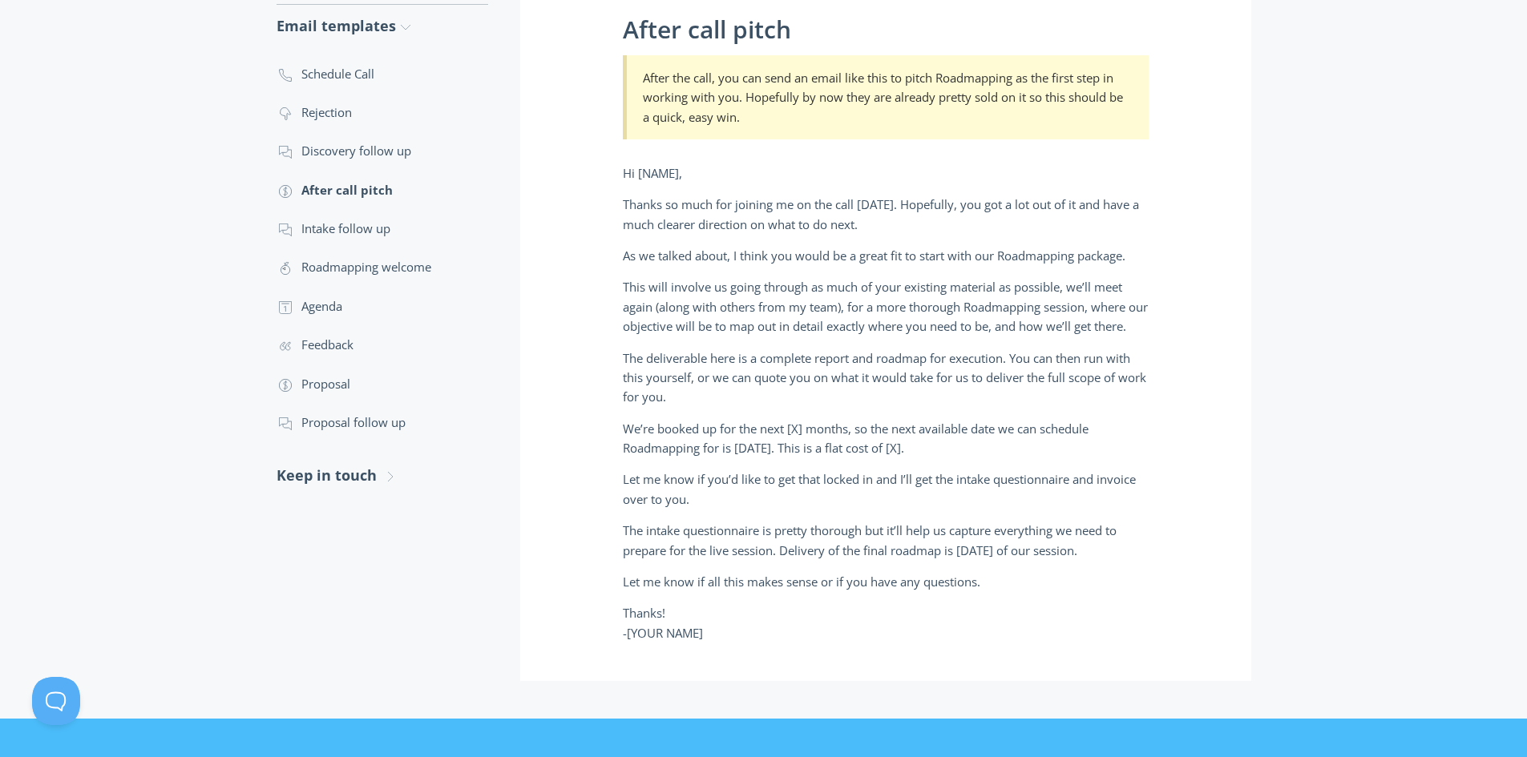
drag, startPoint x: 625, startPoint y: 126, endPoint x: 967, endPoint y: 664, distance: 637.5
click at [967, 664] on div "After call pitch After the call, you can send an email like this to pitch Roadm…" at bounding box center [885, 310] width 731 height 742
copy div "Lorem ipsu dolor Sitam con adip, eli sed doei te incid utla etdo ma aliqu Enima…"
click at [368, 230] on link ".st0{fill:none;stroke:#000000;stroke-width:2;stroke-miterlimit:10;} 3. Communic…" at bounding box center [383, 228] width 212 height 38
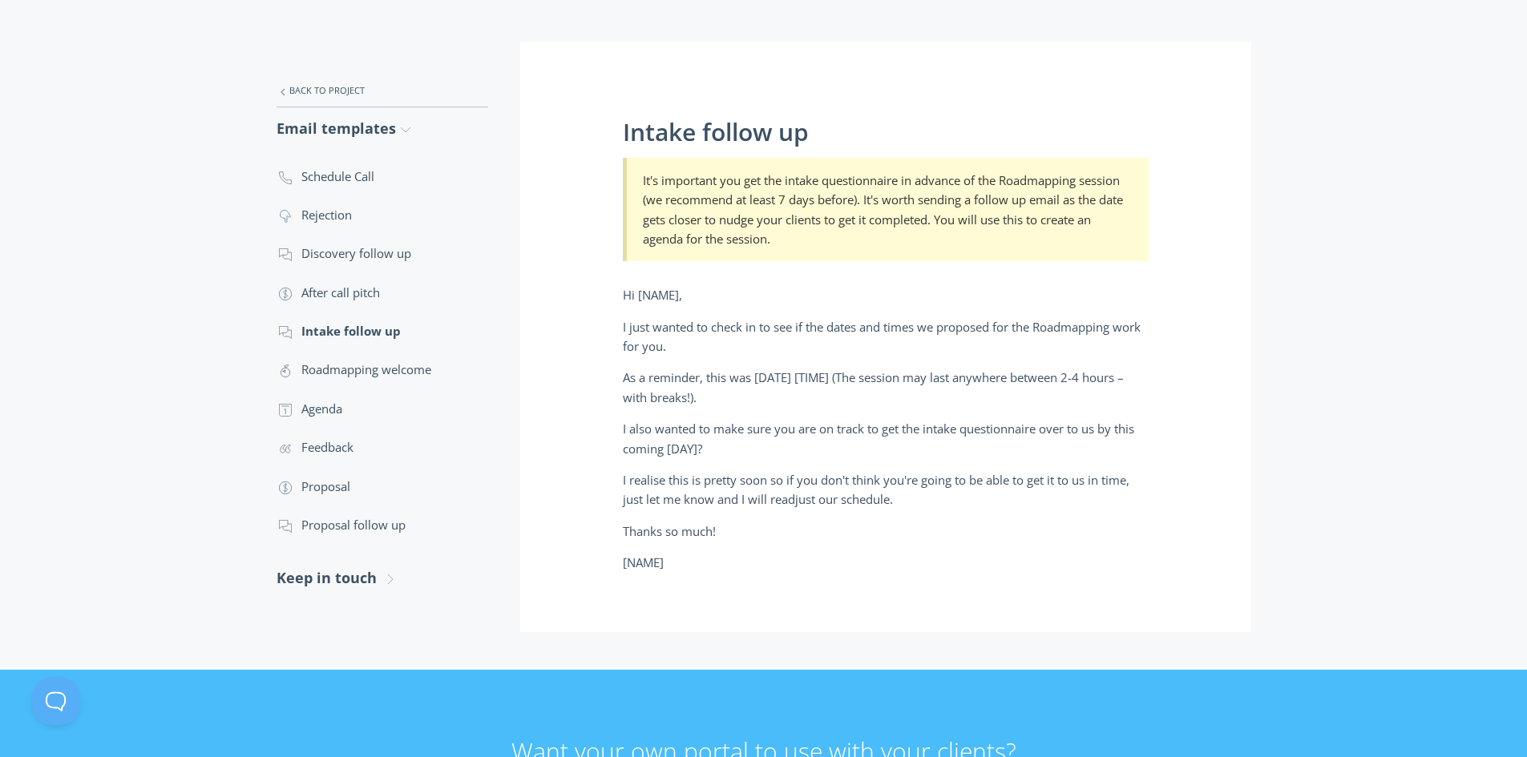
scroll to position [240, 0]
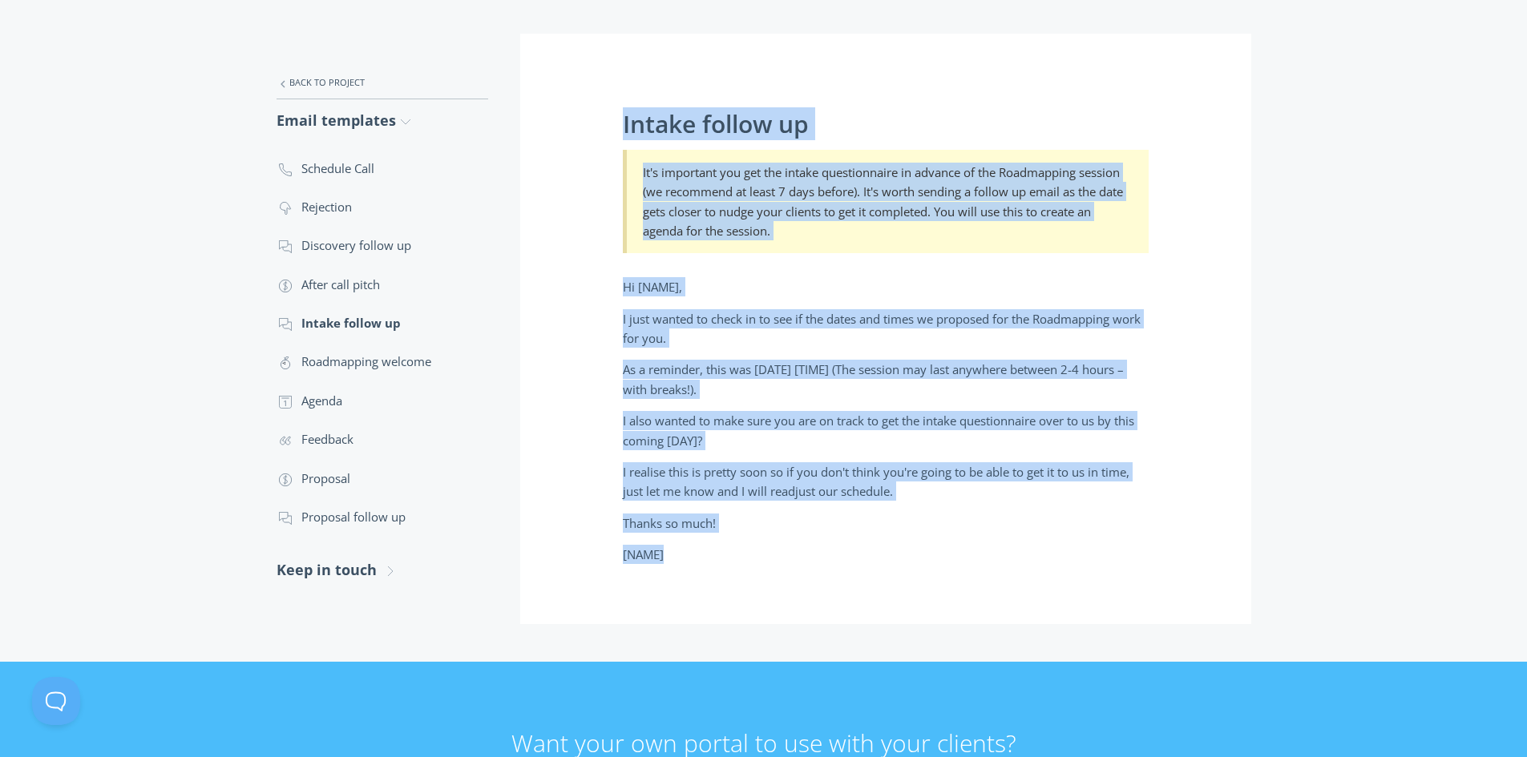
drag, startPoint x: 626, startPoint y: 123, endPoint x: 890, endPoint y: 560, distance: 510.9
click at [890, 560] on div "Intake follow up It's important you get the intake questionnaire in advance of …" at bounding box center [885, 329] width 731 height 591
copy div "Intake follow up It's important you get the intake questionnaire in advance of …"
click at [353, 363] on link ".st0{fill:none;stroke:#000000;stroke-width:2;stroke-miterlimit:10;} Untitled-22…" at bounding box center [383, 361] width 212 height 38
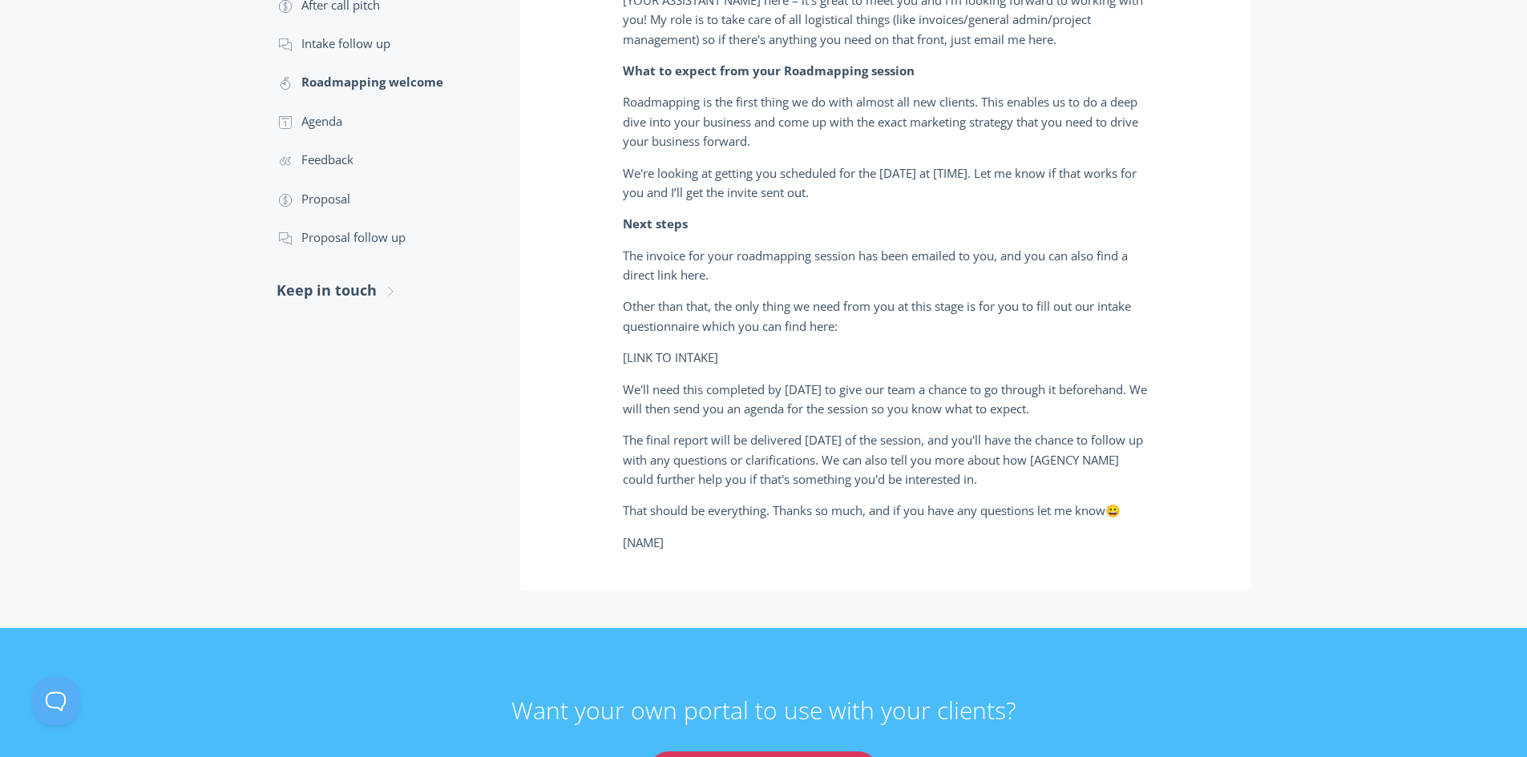
scroll to position [586, 0]
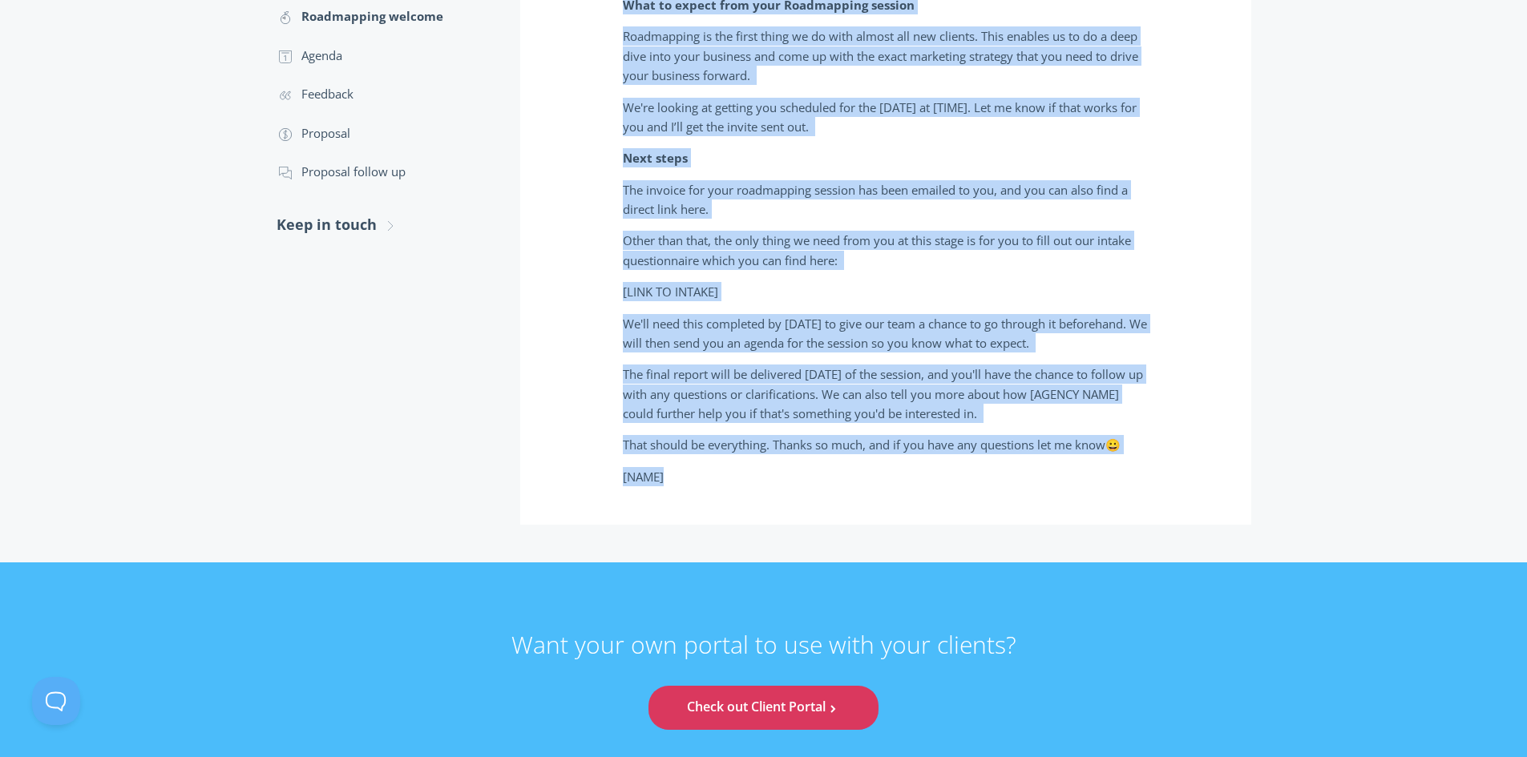
drag, startPoint x: 624, startPoint y: 123, endPoint x: 808, endPoint y: 472, distance: 395.1
click at [808, 472] on div "Roadmapping welcome If you have an assistant, this is a great email for them to…" at bounding box center [885, 106] width 731 height 837
copy div "Roadmapping welcome If you have an assistant, this is a great email for them to…"
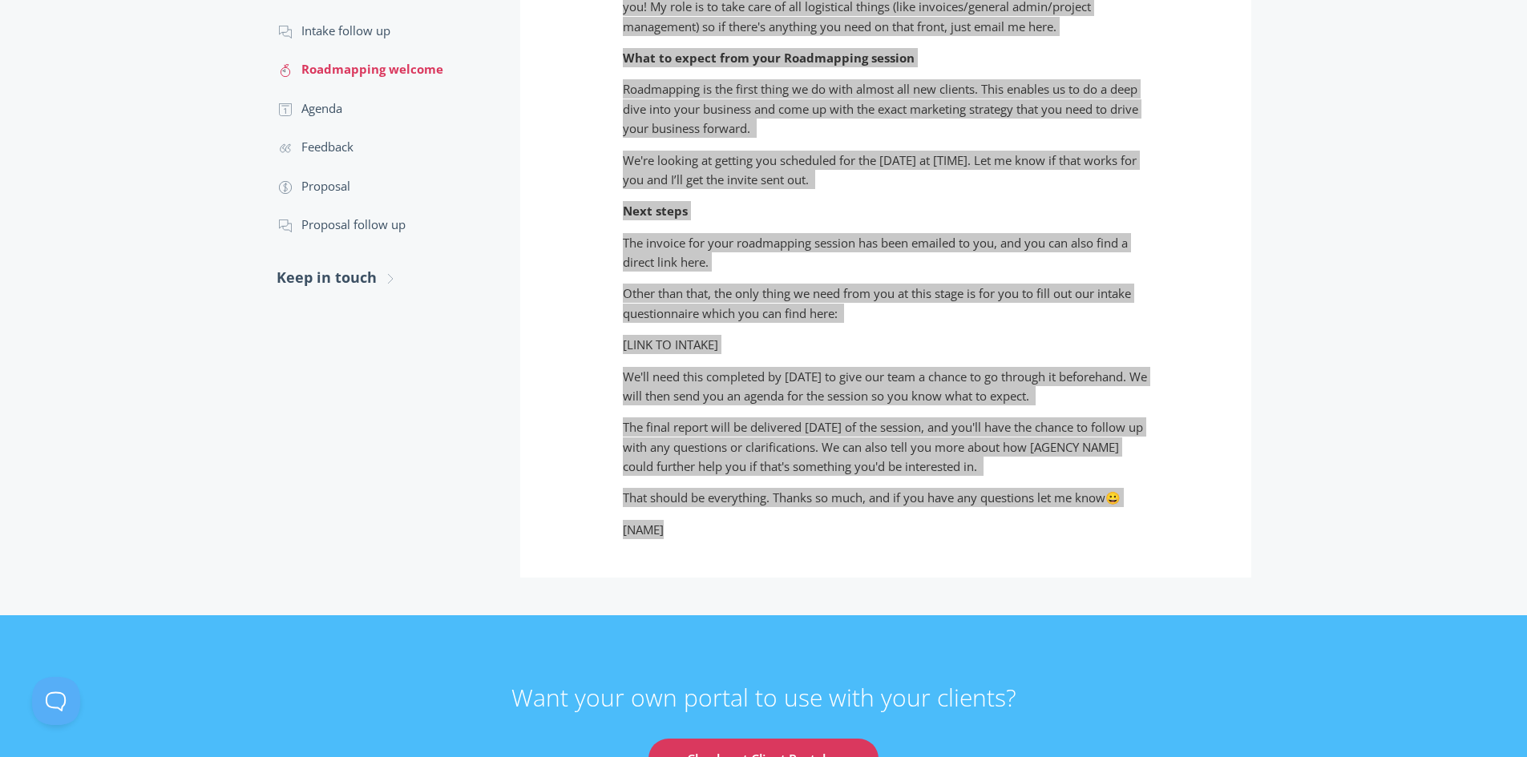
scroll to position [506, 0]
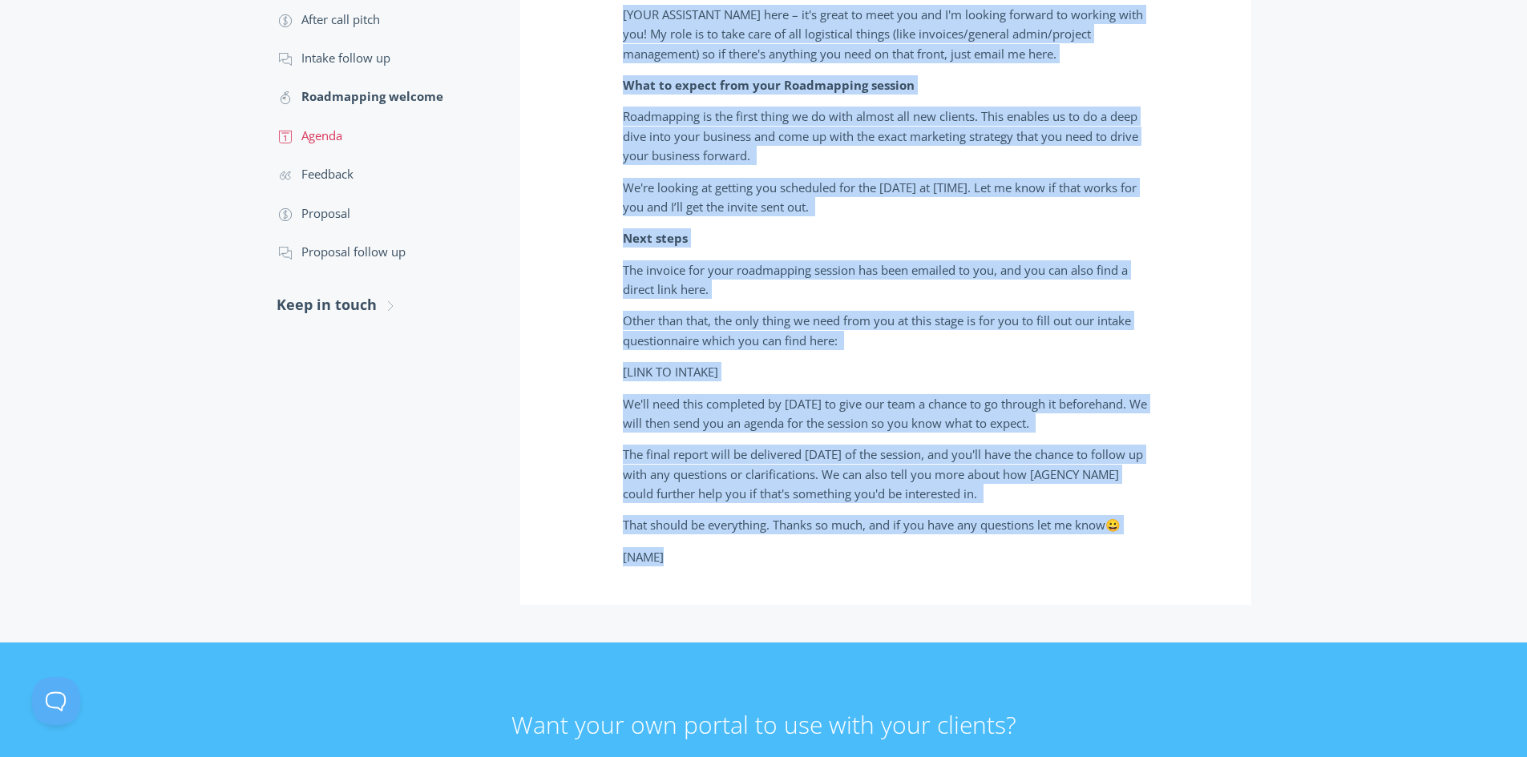
click at [324, 137] on link ".st0{fill:none;stroke:#000000;stroke-width:2;stroke-miterlimit:10;} Untitled-18…" at bounding box center [383, 135] width 212 height 38
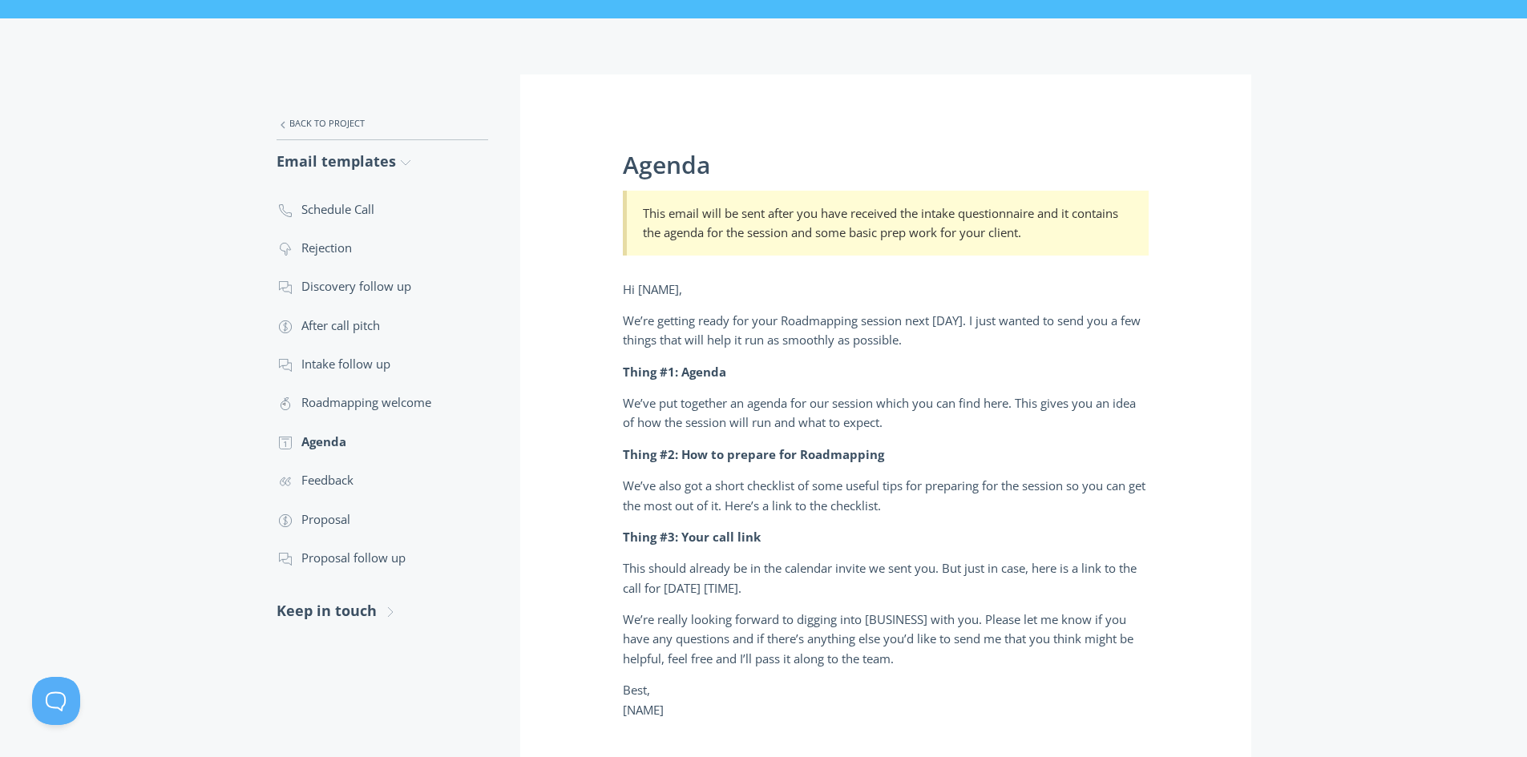
scroll to position [240, 0]
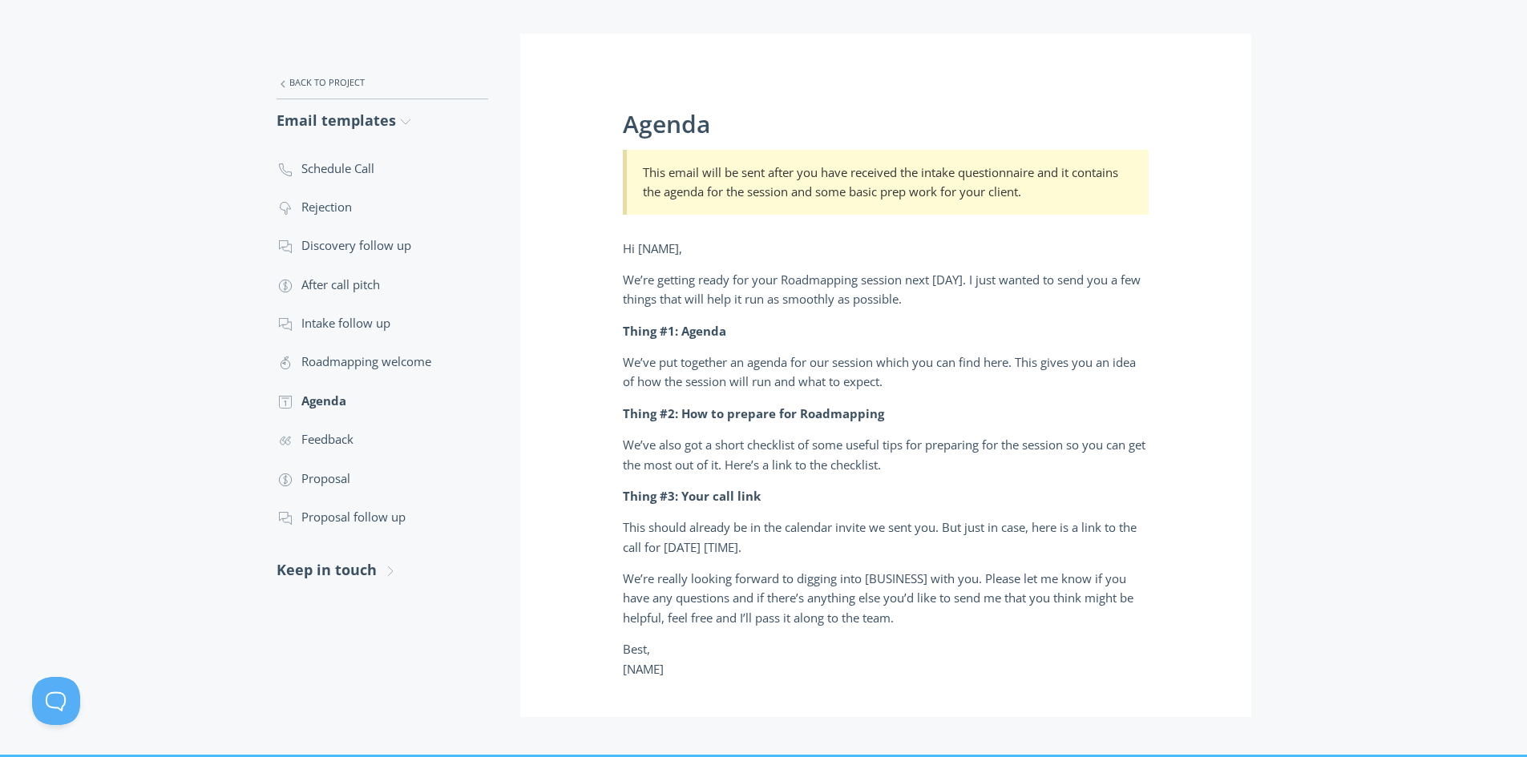
drag, startPoint x: 626, startPoint y: 123, endPoint x: 778, endPoint y: 666, distance: 563.6
click at [778, 667] on div "Agenda This email will be sent after you have received the intake questionnaire…" at bounding box center [885, 376] width 731 height 684
copy div "Loremi Dolo sitam cons ad elit seddo eiu temp incididu utl etdolo magnaaliquaen…"
click at [313, 440] on link ".st0{fill:none;stroke:#000000;stroke-width:2;stroke-miterlimit:10;} Untitled-16…" at bounding box center [383, 439] width 212 height 38
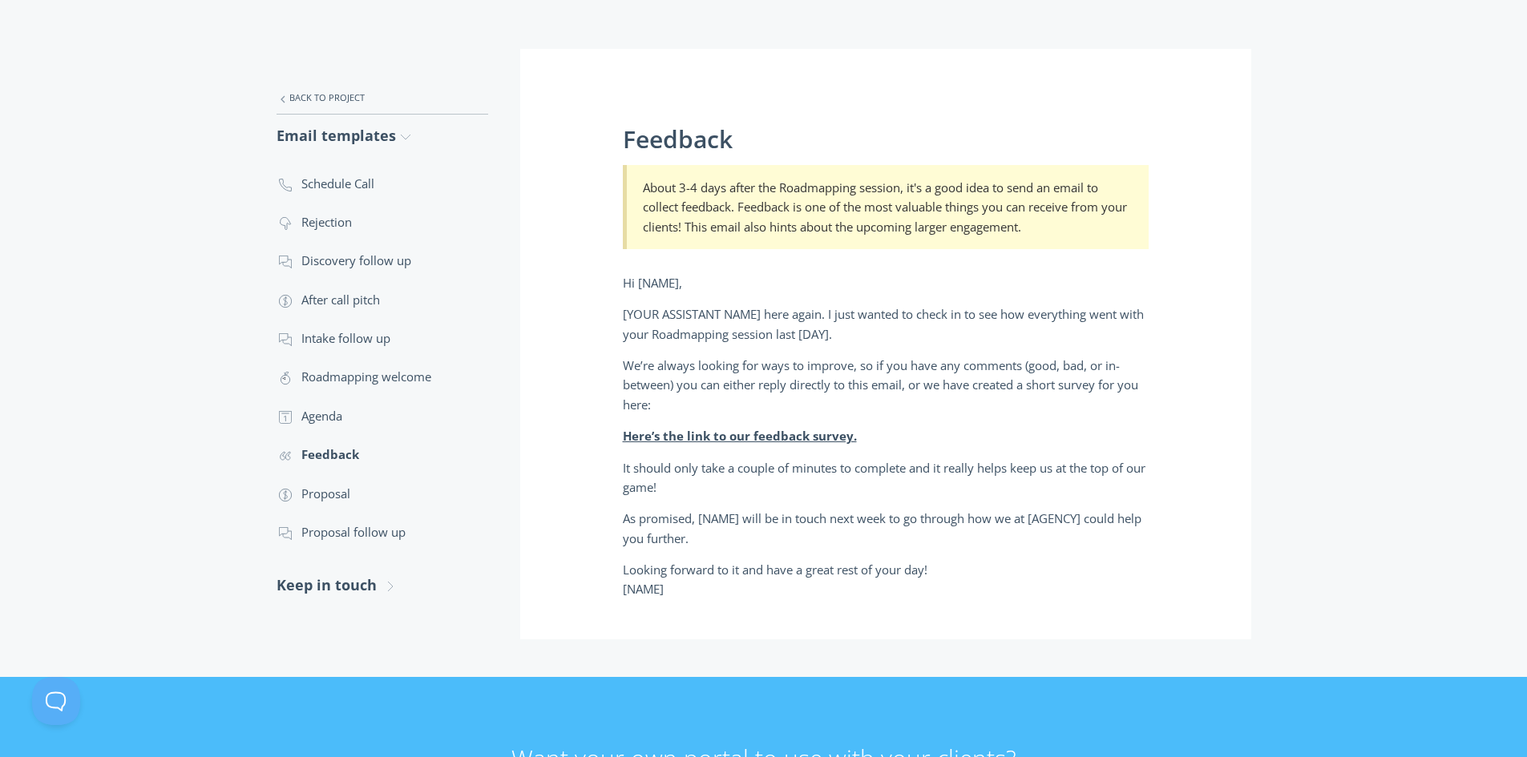
scroll to position [240, 0]
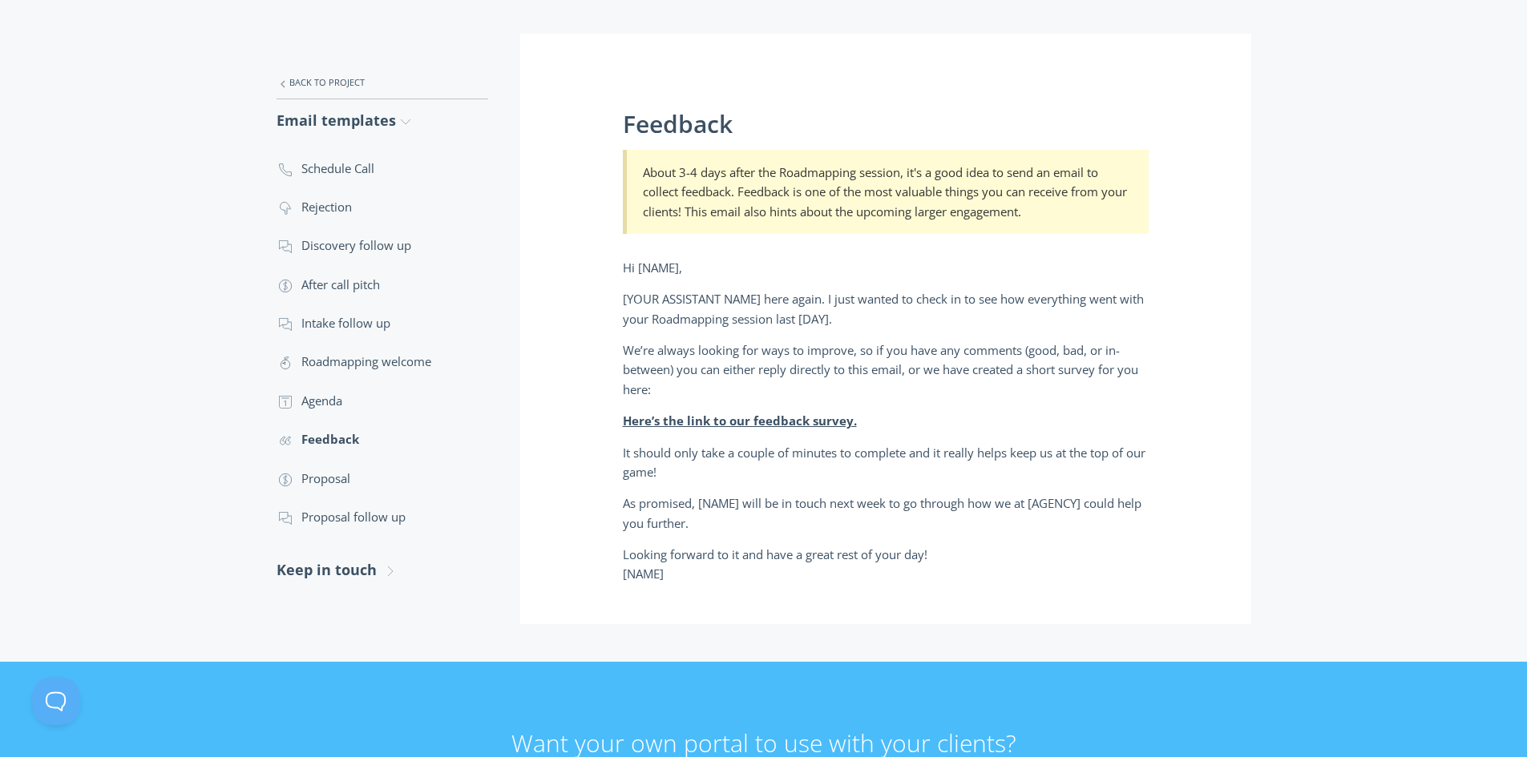
drag, startPoint x: 623, startPoint y: 125, endPoint x: 805, endPoint y: 603, distance: 511.2
click at [803, 604] on div "Feedback About 3-4 days after the Roadmapping session, it's a good idea to send…" at bounding box center [885, 329] width 731 height 591
copy div "Feedback About 3-4 days after the Roadmapping session, it's a good idea to send…"
click at [344, 474] on link ".st0{fill:none;stroke:#000000;stroke-width:2;stroke-miterlimit:10;} Financial P…" at bounding box center [383, 478] width 212 height 38
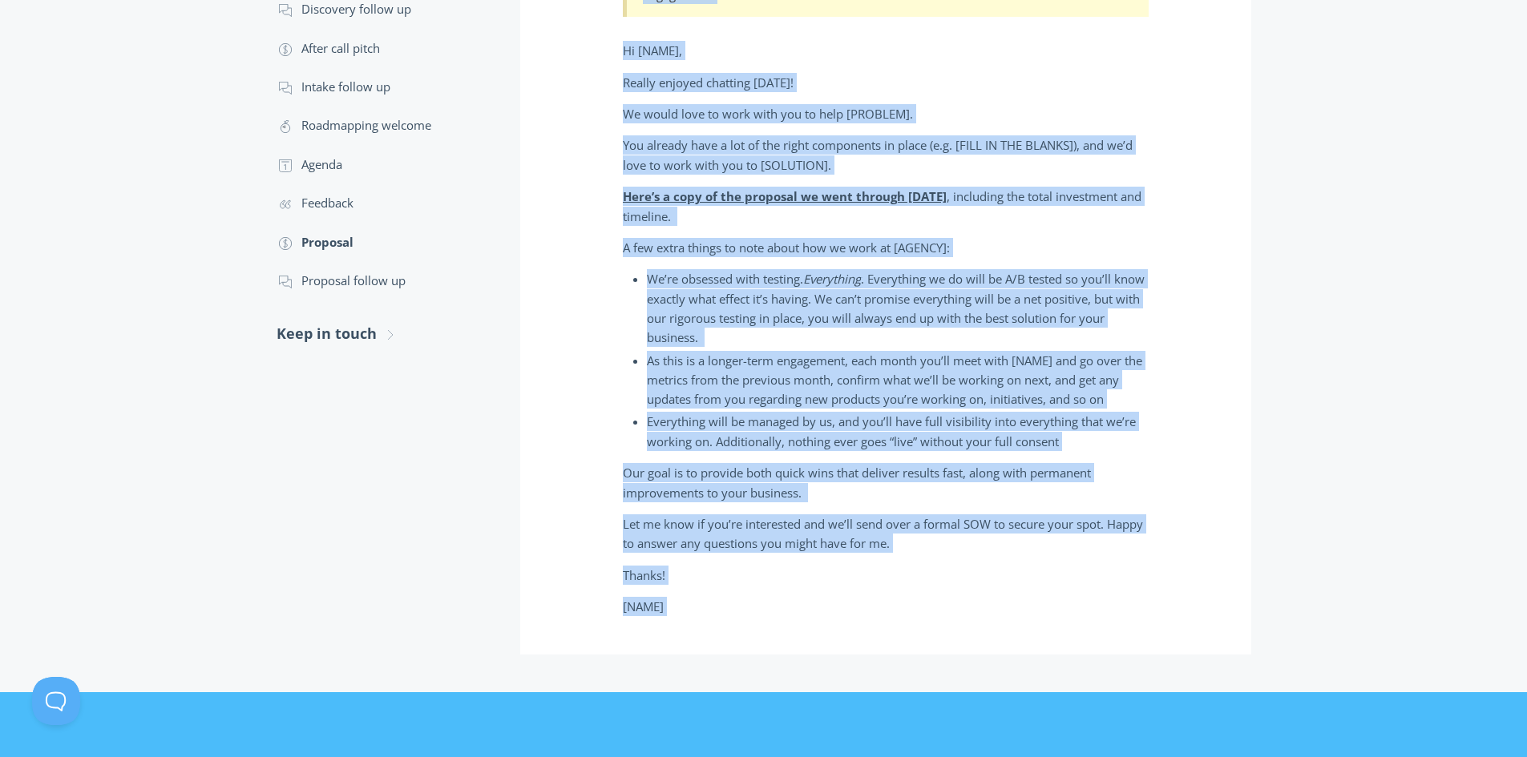
scroll to position [688, 0]
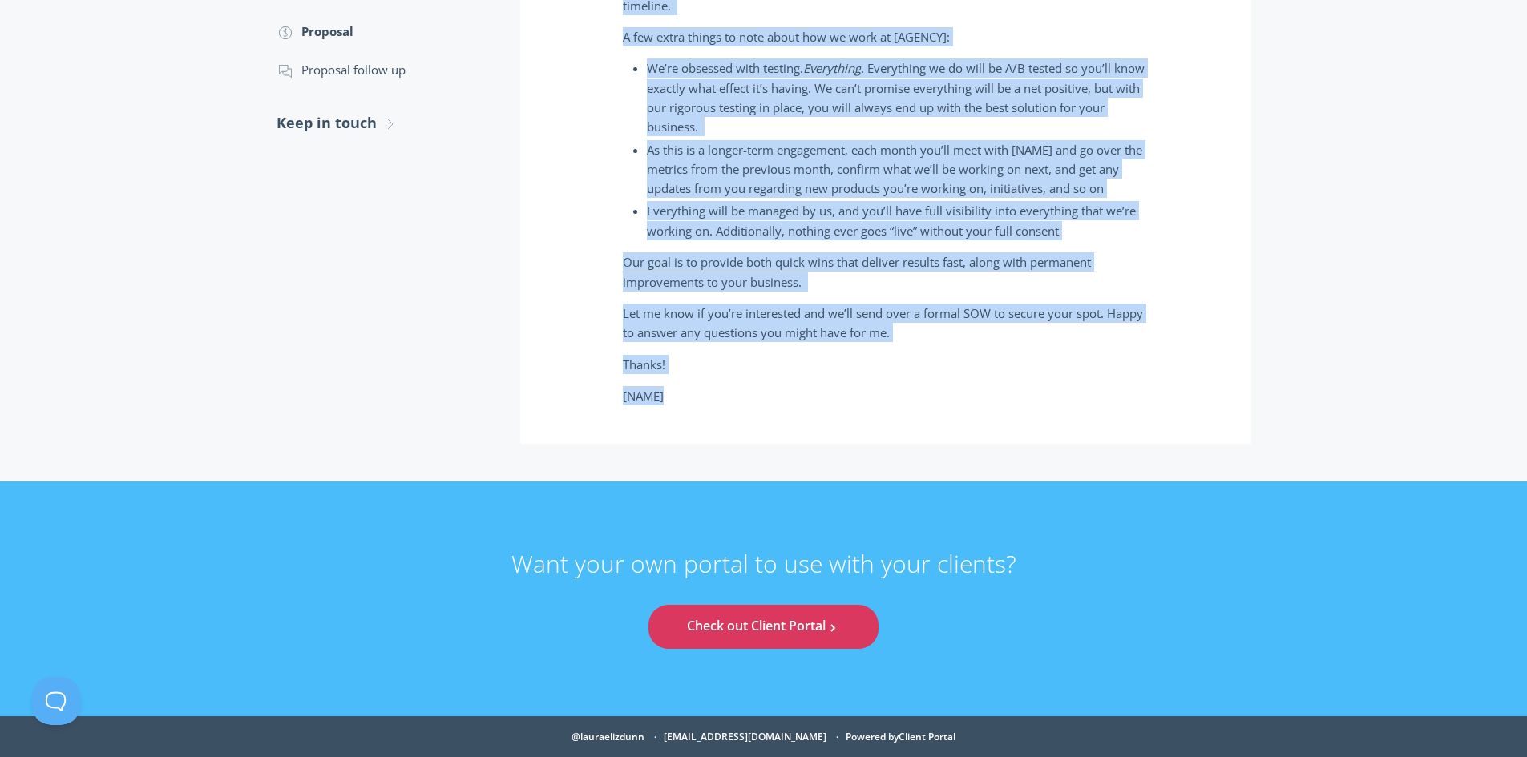
drag, startPoint x: 625, startPoint y: 46, endPoint x: 932, endPoint y: 395, distance: 465.1
click at [932, 395] on div "Proposal The proposal for the large project would be sent after your Roadmappin…" at bounding box center [885, 15] width 731 height 858
copy div "Loremips Dol sitametc adi eli seddo eiusmod tempo in utla etdol magn Aliquaenim…"
click at [358, 64] on link ".st0{fill:none;stroke:#000000;stroke-width:2;stroke-miterlimit:10;} 3. Communic…" at bounding box center [383, 69] width 212 height 38
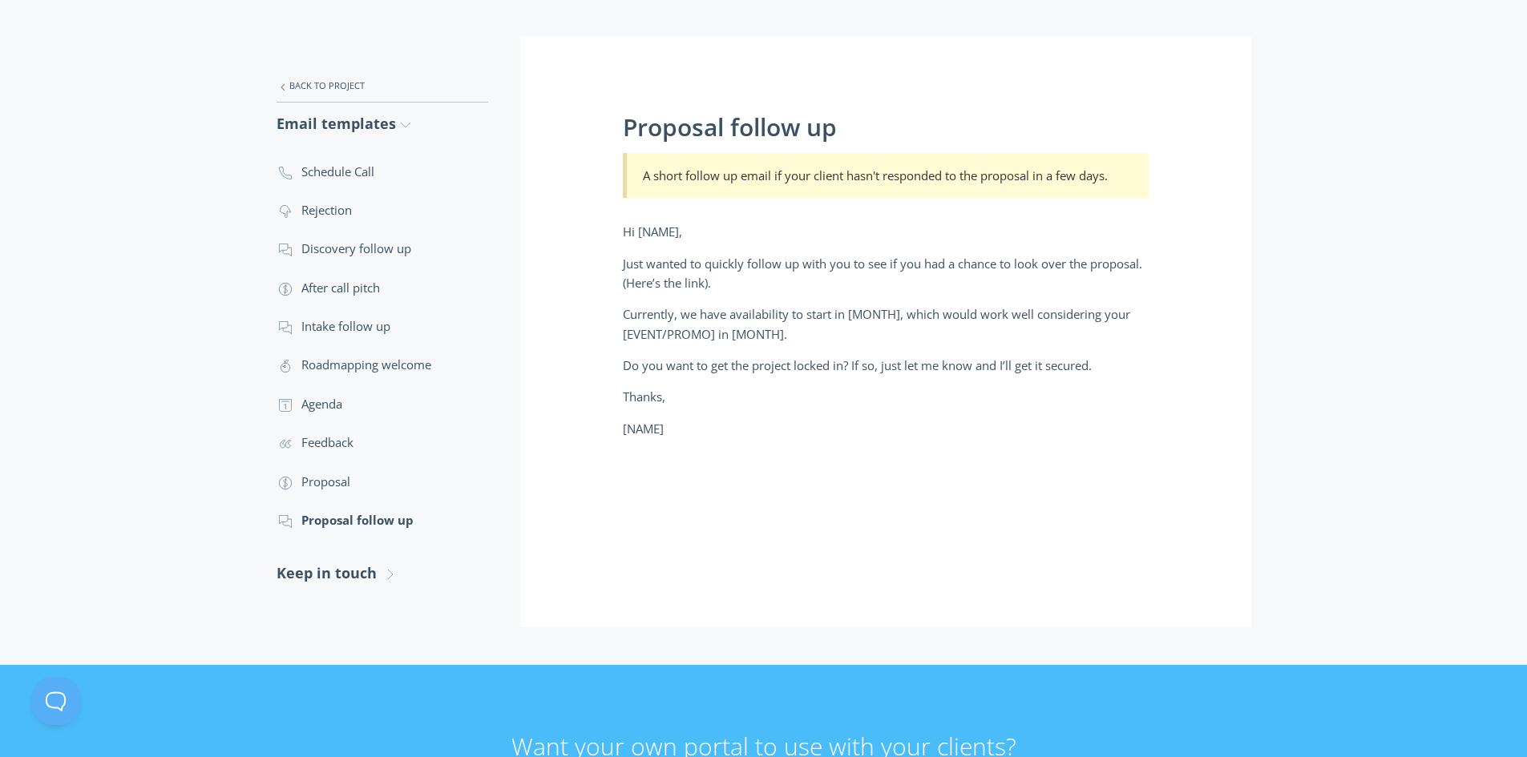
scroll to position [240, 0]
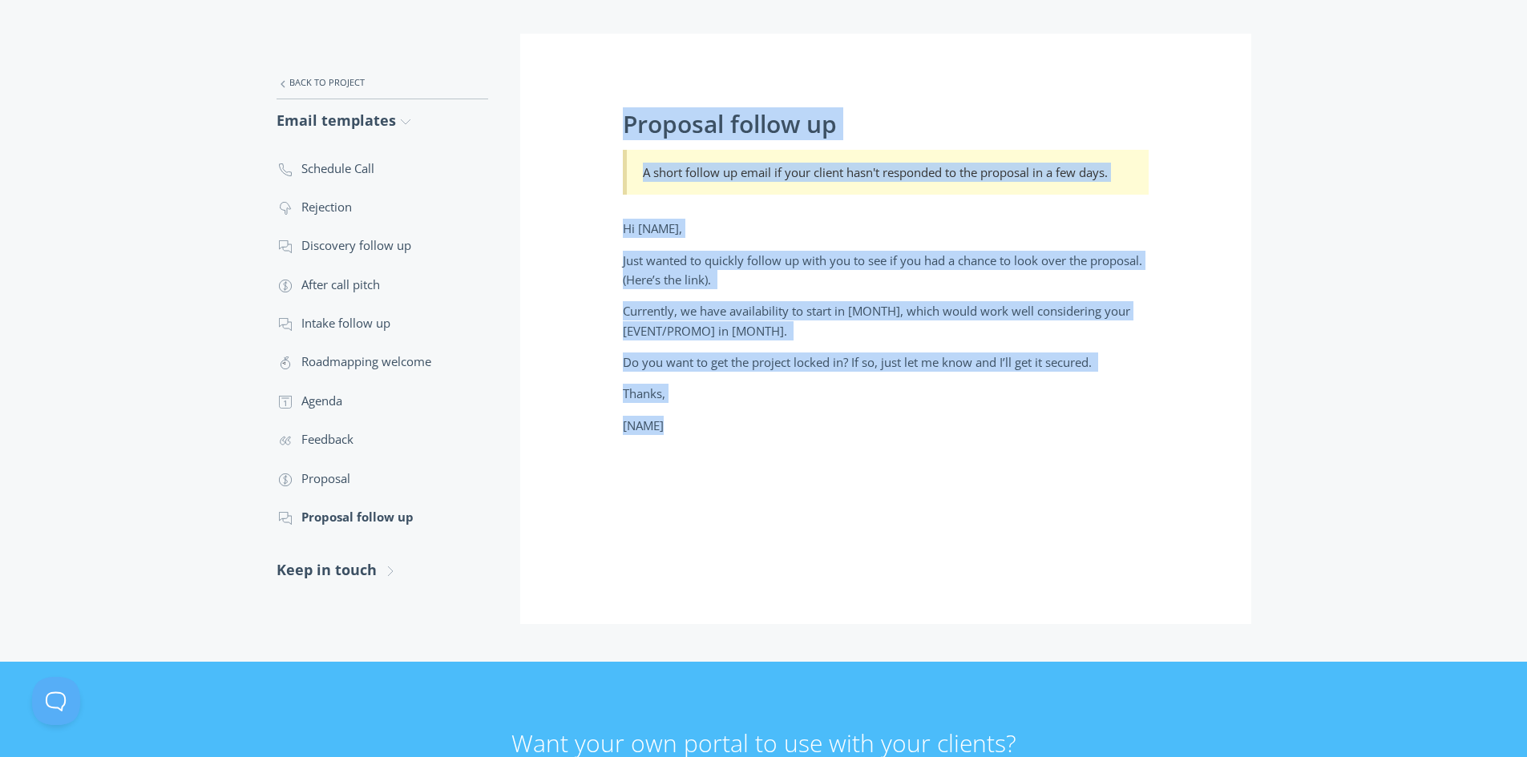
drag, startPoint x: 624, startPoint y: 123, endPoint x: 832, endPoint y: 412, distance: 356.1
click at [832, 412] on div "Proposal follow up A short follow up email if your client hasn't responded to t…" at bounding box center [885, 329] width 731 height 591
copy div "Proposal follow up A short follow up email if your client hasn't responded to t…"
click at [367, 575] on link "Keep in touch .st0{fill:none;stroke:#000000;stroke-width:2;stroke-miterlimit:10…" at bounding box center [383, 570] width 212 height 42
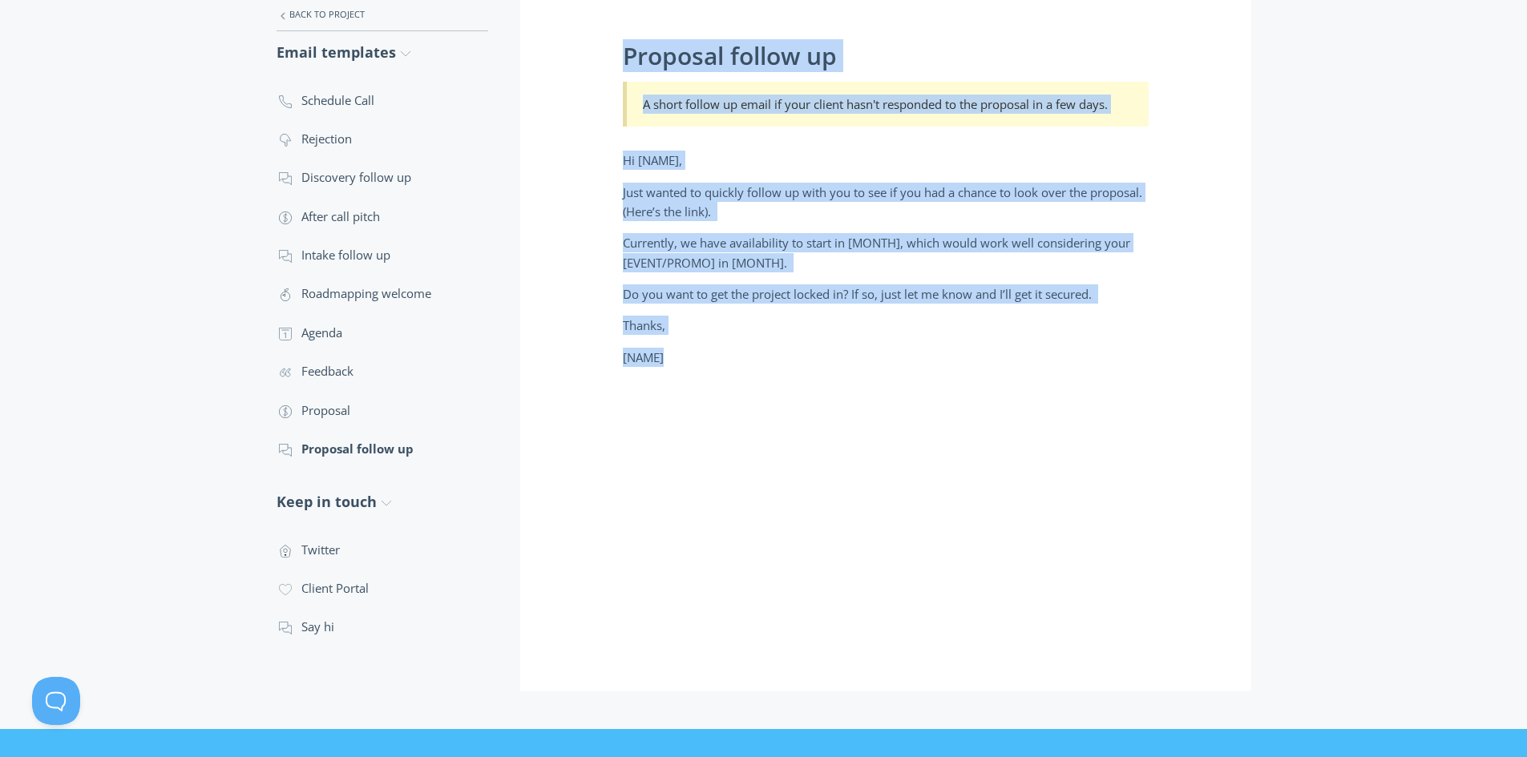
scroll to position [481, 0]
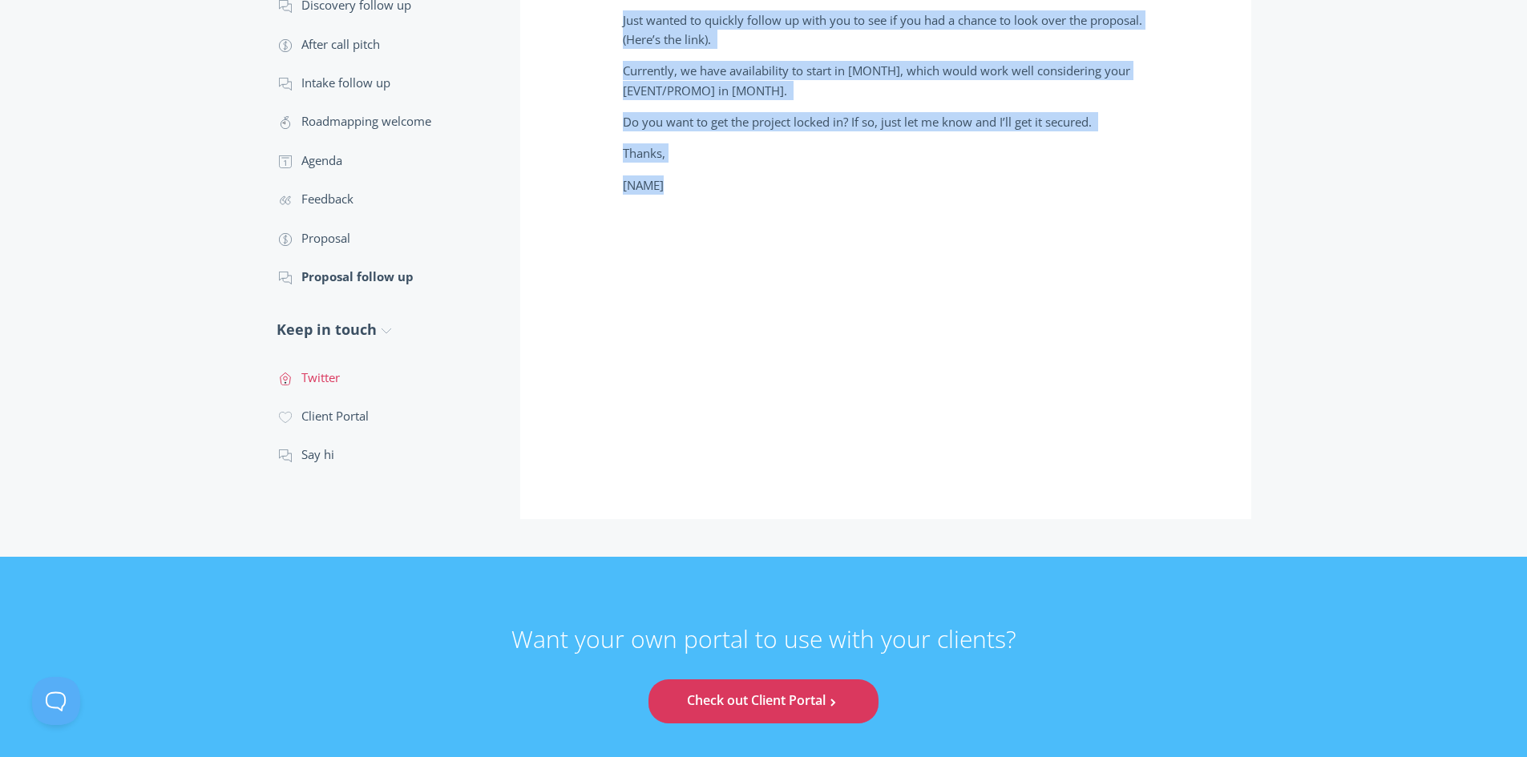
click at [320, 382] on link ".st0{fill:none;stroke:#000000;stroke-width:2;stroke-miterlimit:10;} Untitled-20…" at bounding box center [383, 377] width 212 height 38
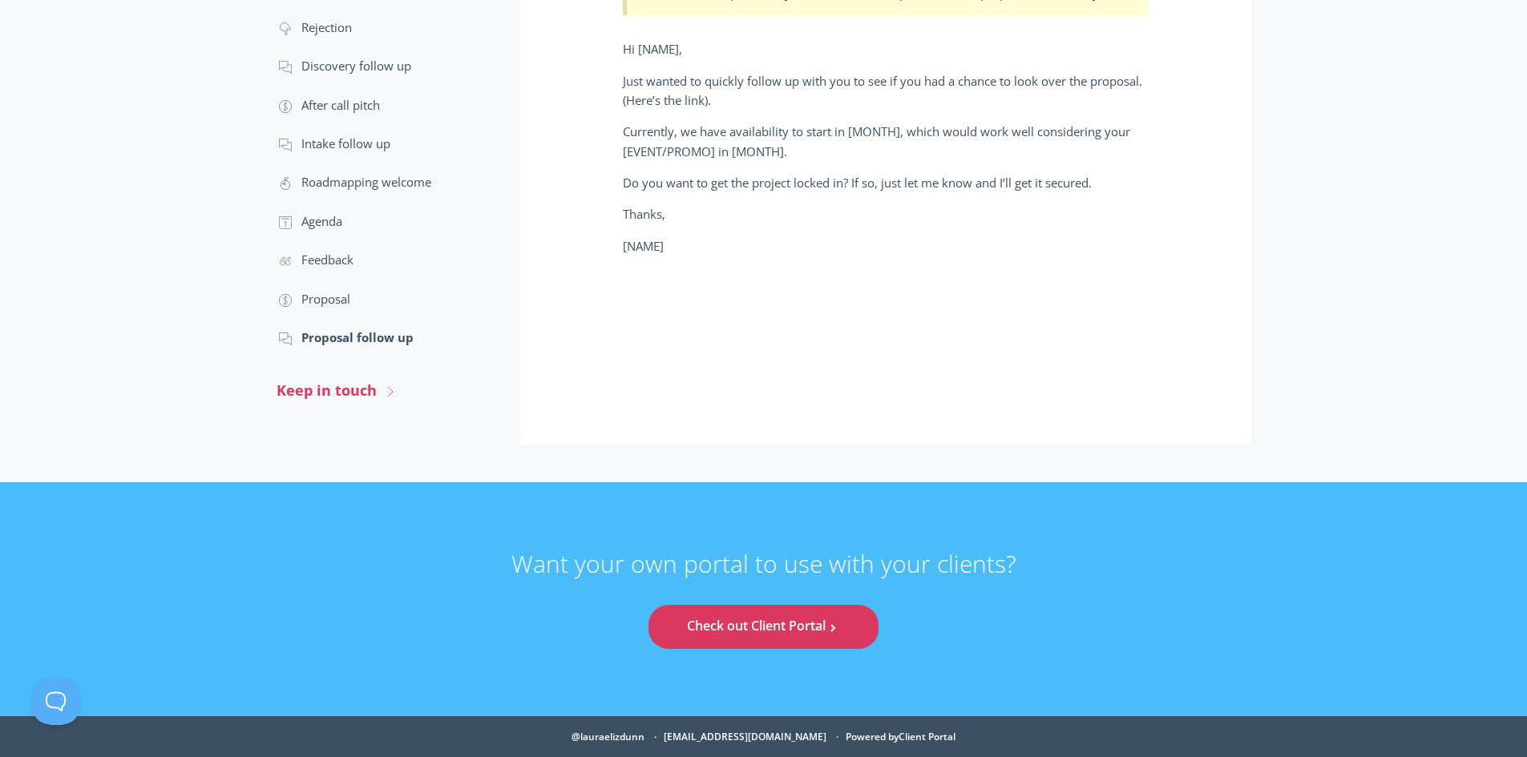
click at [323, 392] on link "Keep in touch .st0{fill:none;stroke:#000000;stroke-width:2;stroke-miterlimit:10…" at bounding box center [383, 390] width 212 height 42
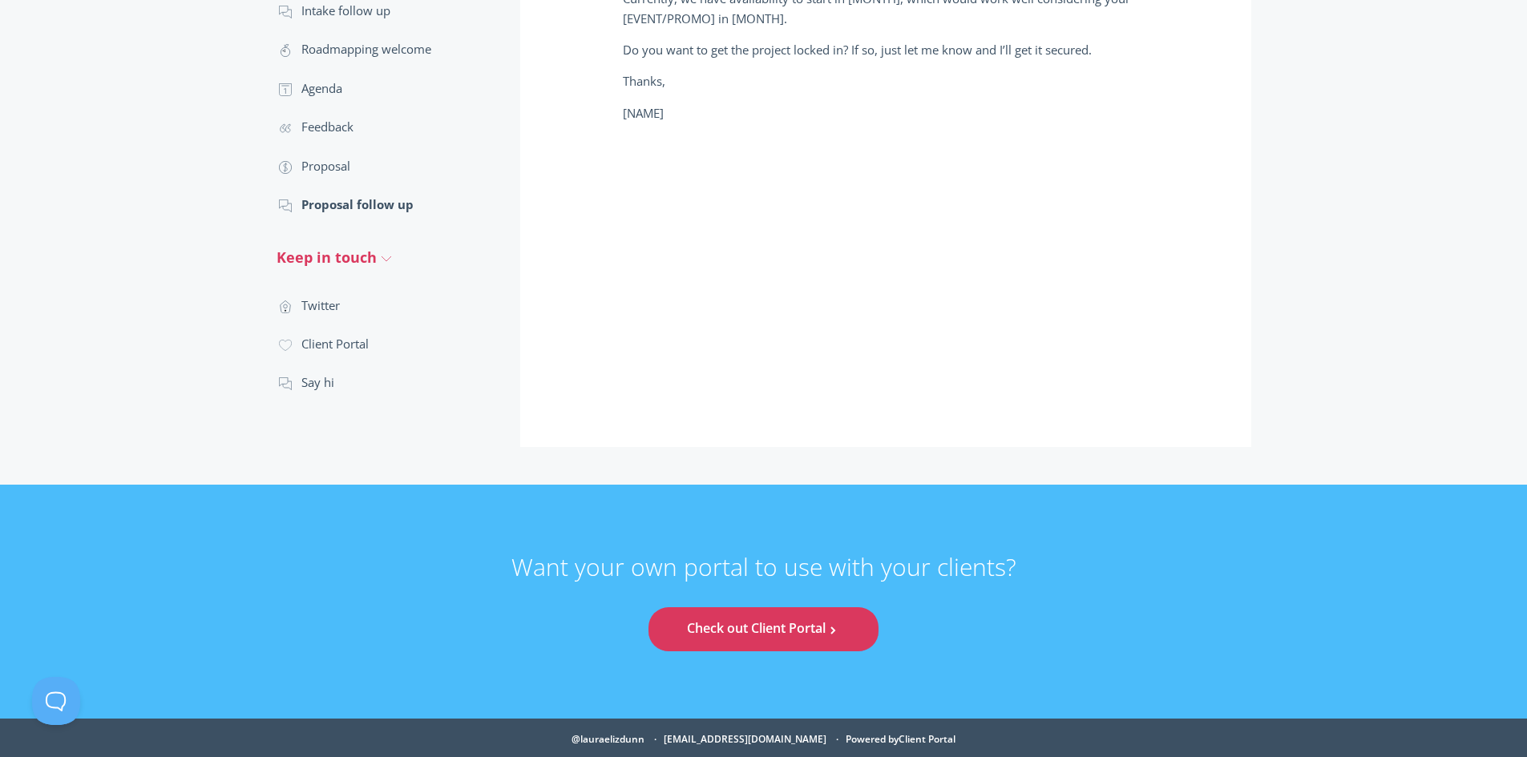
scroll to position [555, 0]
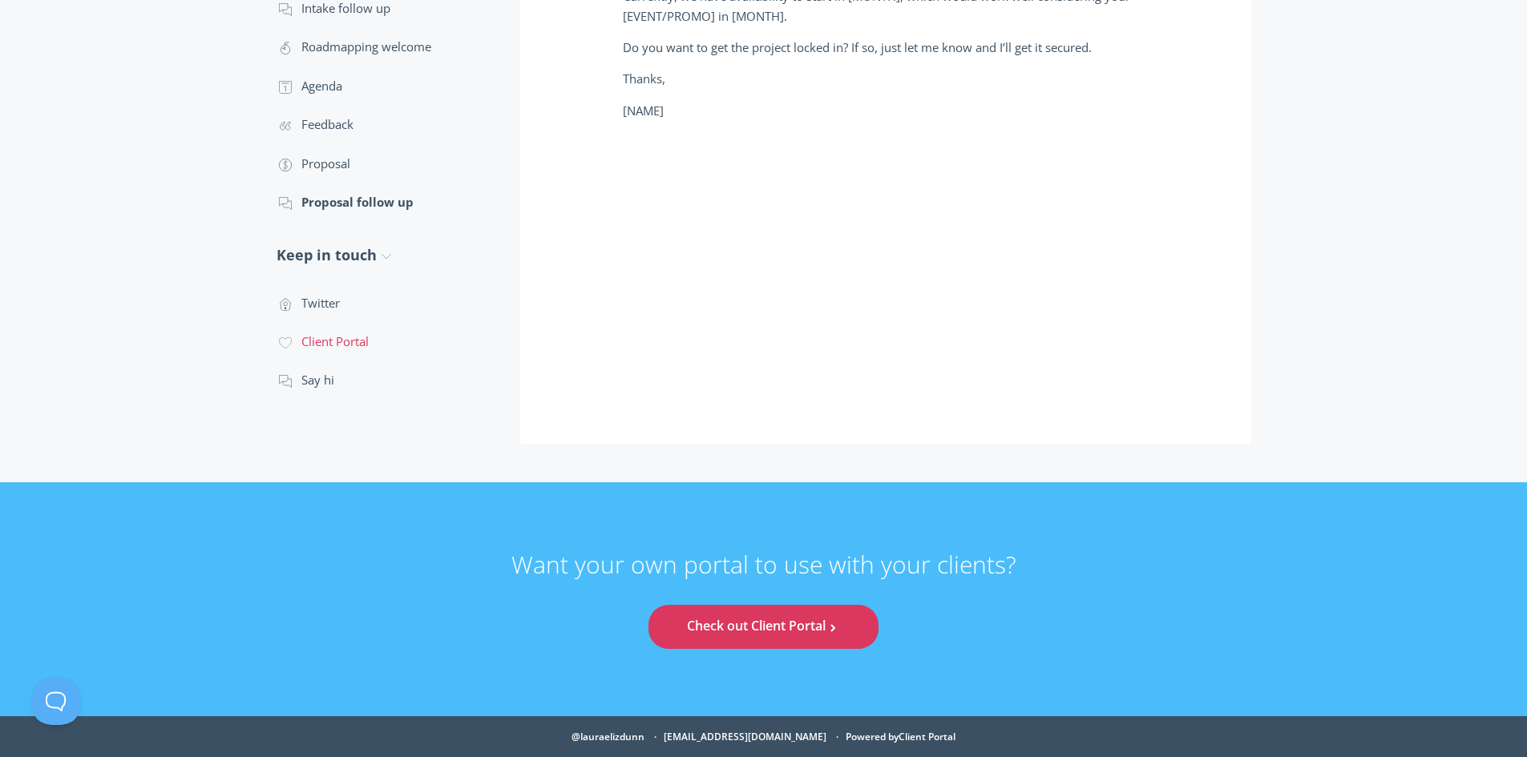
click at [321, 340] on link ".cls-1{fill:none;stroke:#000;stroke-miterlimit:10;stroke-width:2px;} 1. General…" at bounding box center [383, 341] width 212 height 38
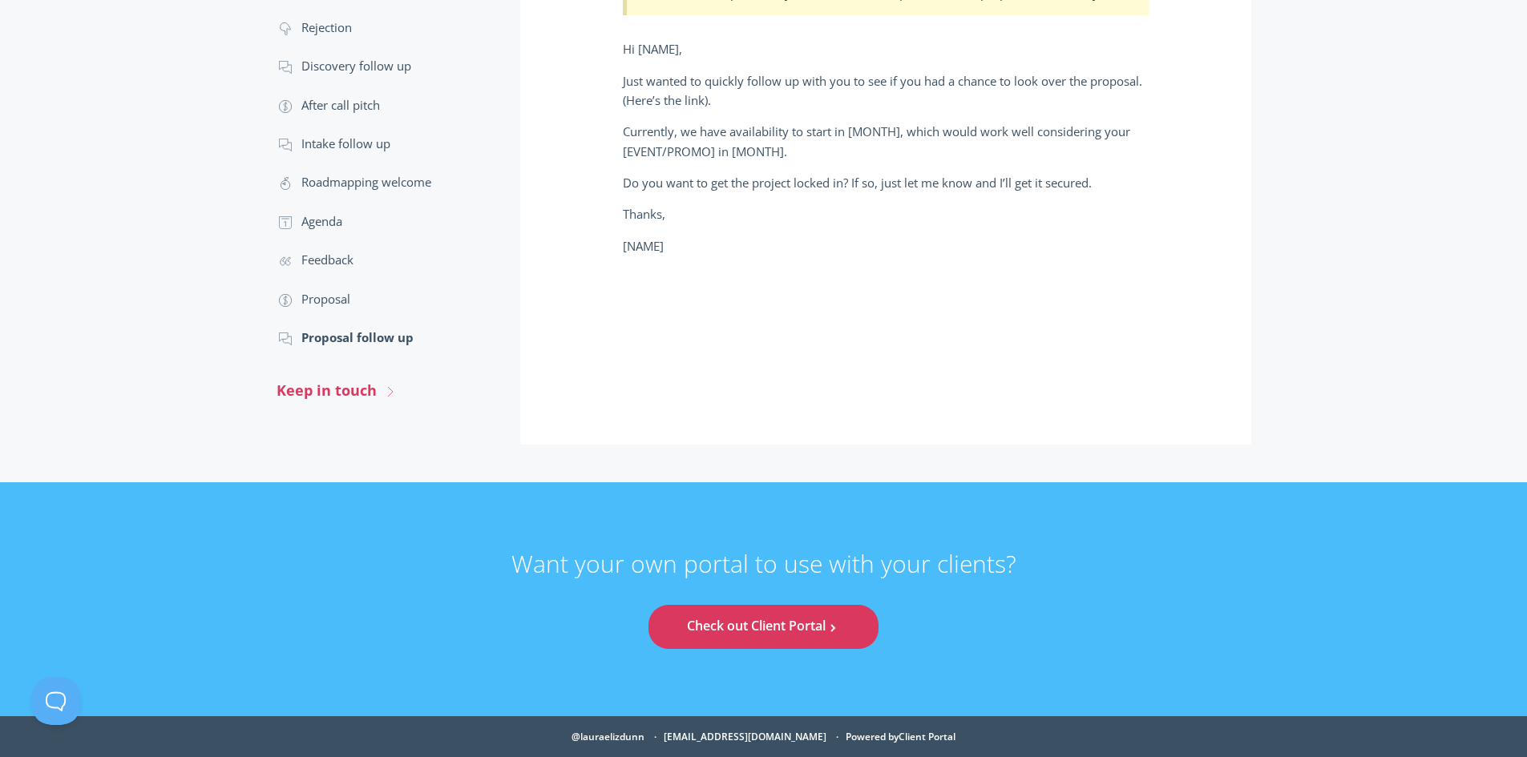
click at [364, 391] on link "Keep in touch .st0{fill:none;stroke:#000000;stroke-width:2;stroke-miterlimit:10…" at bounding box center [383, 390] width 212 height 42
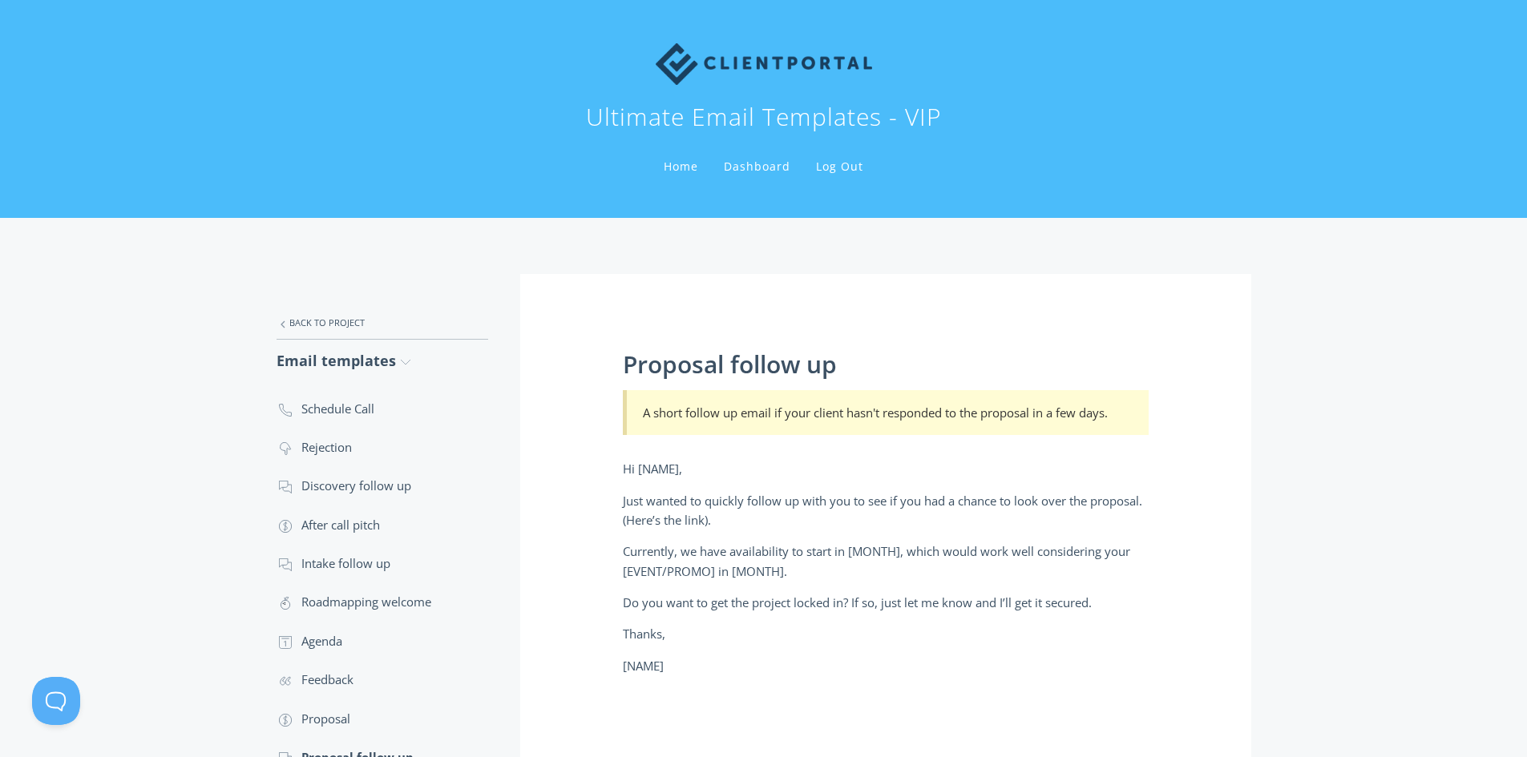
click at [747, 168] on link "Dashboard" at bounding box center [757, 166] width 73 height 15
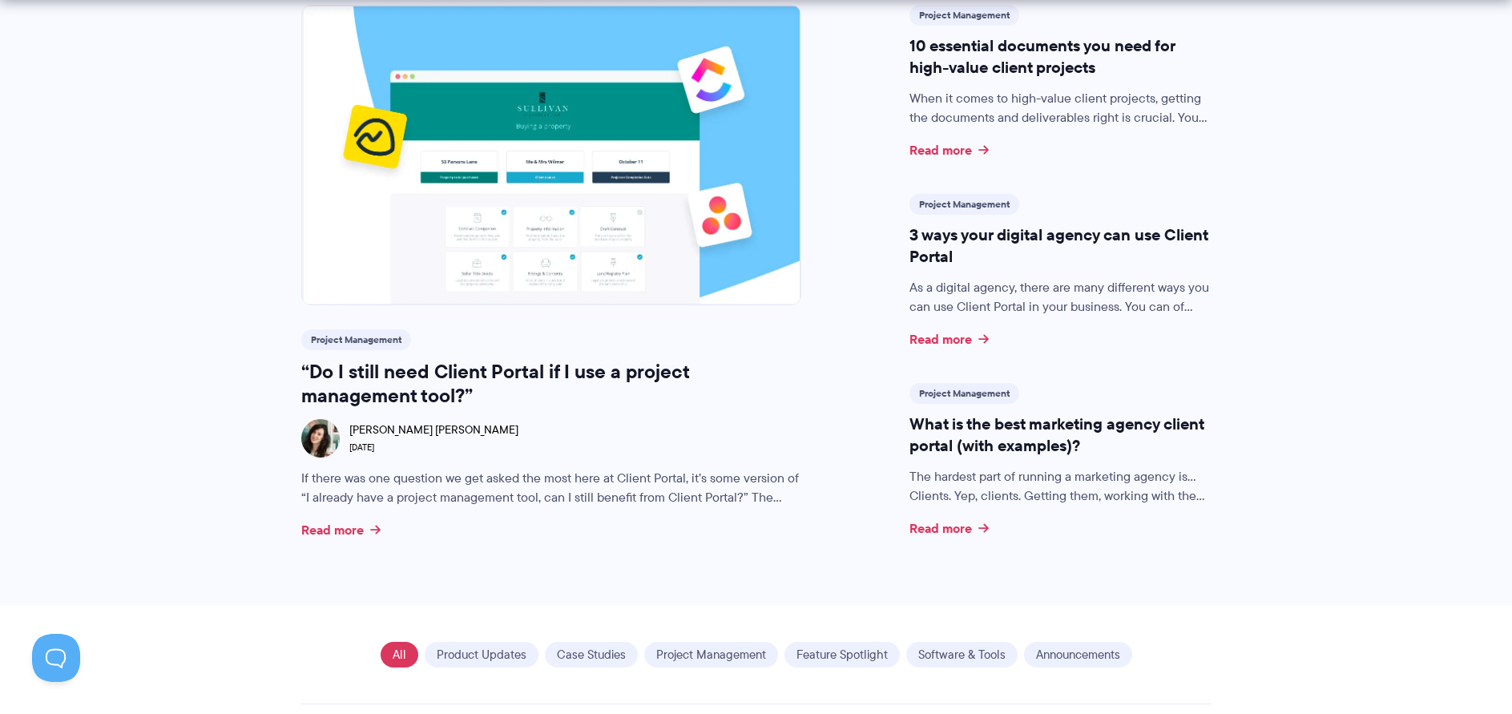
scroll to position [561, 0]
